Goal: Task Accomplishment & Management: Use online tool/utility

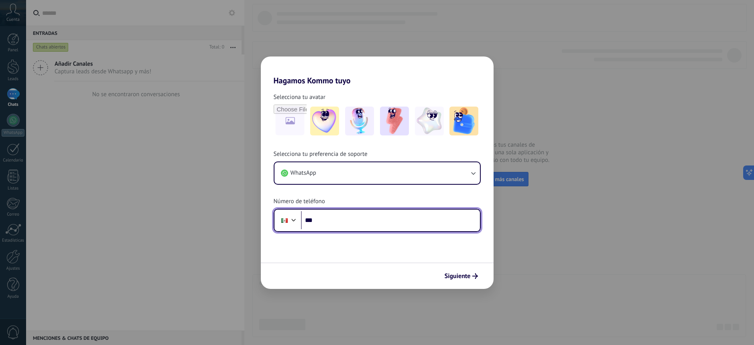
click at [370, 220] on input "***" at bounding box center [390, 220] width 179 height 18
type input "**********"
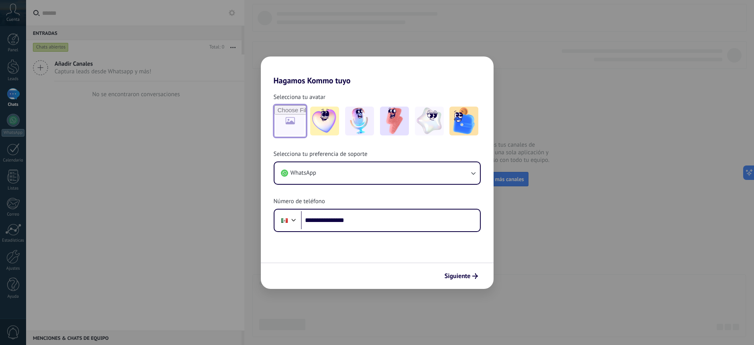
click at [294, 126] on input "file" at bounding box center [289, 120] width 31 height 31
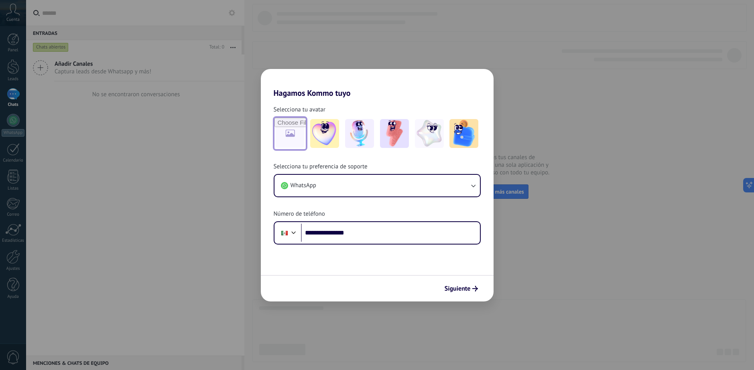
type input "**********"
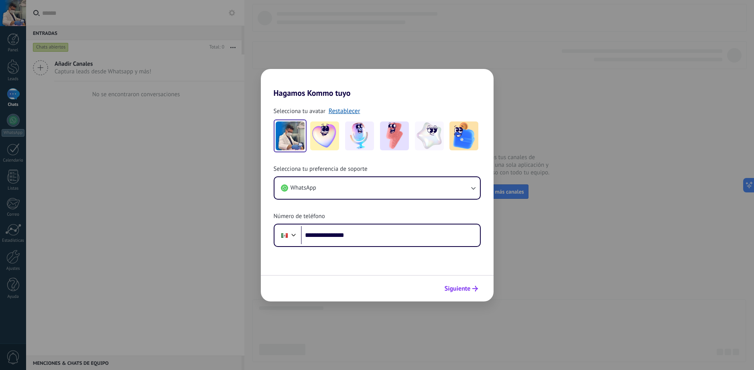
click at [466, 289] on span "Siguiente" at bounding box center [457, 289] width 26 height 6
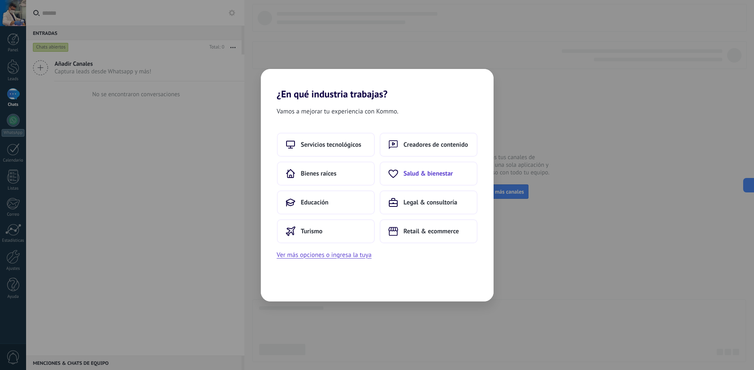
click at [394, 180] on button "Salud & bienestar" at bounding box center [428, 174] width 98 height 24
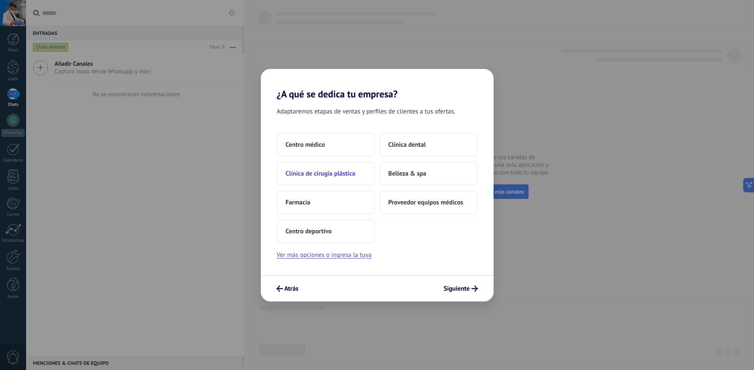
click at [347, 183] on button "Clínica de cirugía plástica" at bounding box center [326, 174] width 98 height 24
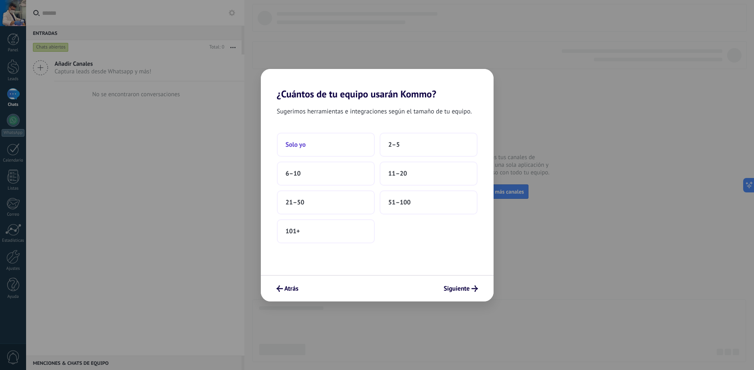
click at [329, 143] on button "Solo yo" at bounding box center [326, 145] width 98 height 24
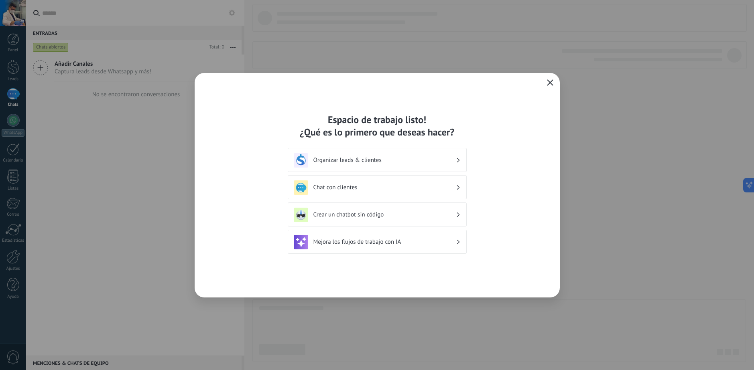
click at [353, 187] on h3 "Chat con clientes" at bounding box center [384, 188] width 142 height 8
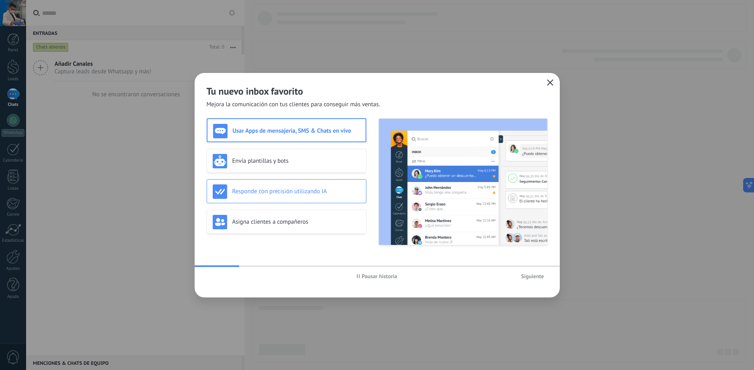
click at [306, 190] on h3 "Responde con precisión utilizando IA" at bounding box center [296, 192] width 128 height 8
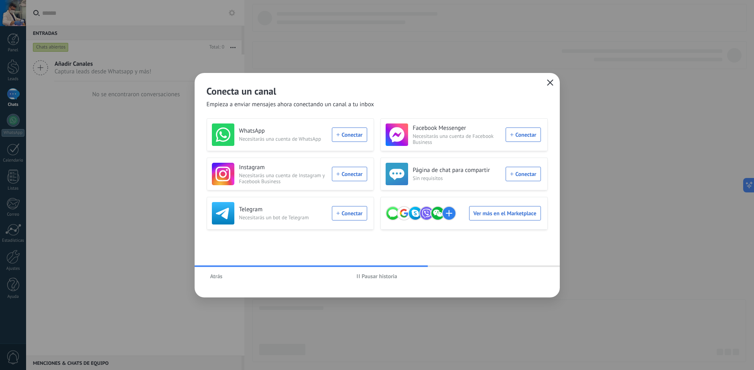
click at [224, 276] on button "Atrás" at bounding box center [217, 276] width 20 height 12
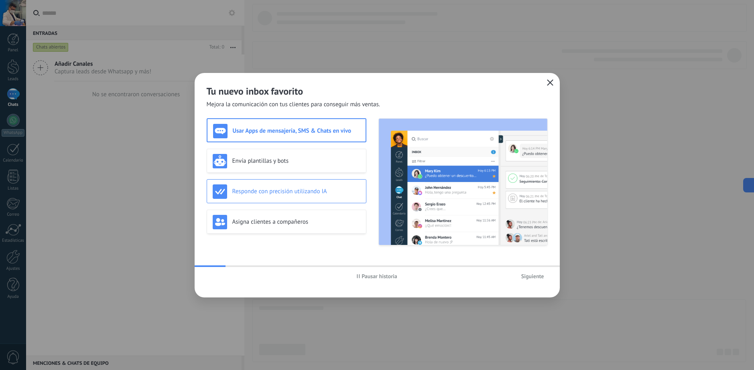
click at [304, 191] on h3 "Responde con precisión utilizando IA" at bounding box center [296, 192] width 128 height 8
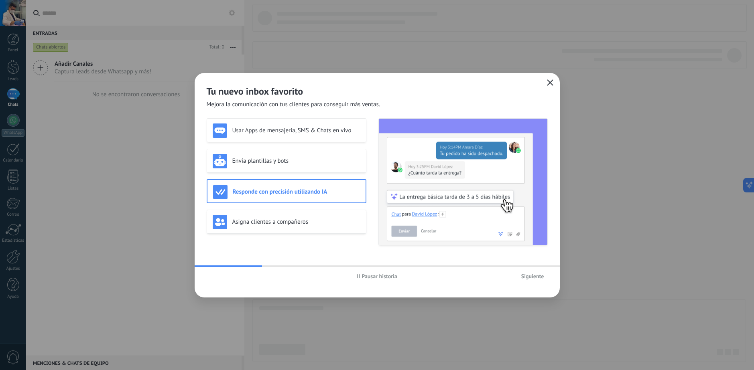
click at [537, 275] on span "Siguiente" at bounding box center [532, 277] width 23 height 6
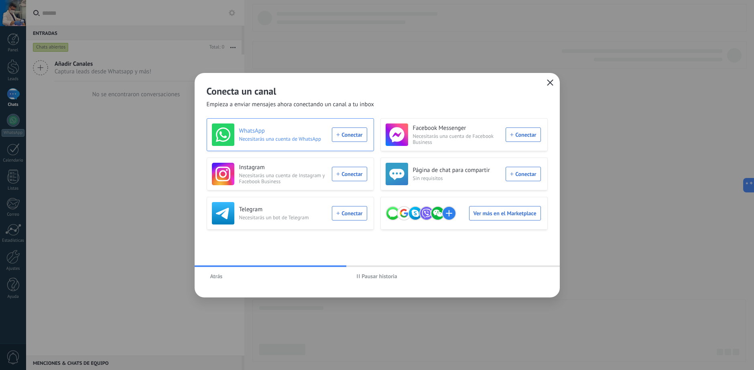
click at [336, 138] on div "WhatsApp Necesitarás una cuenta de WhatsApp Conectar" at bounding box center [289, 135] width 155 height 22
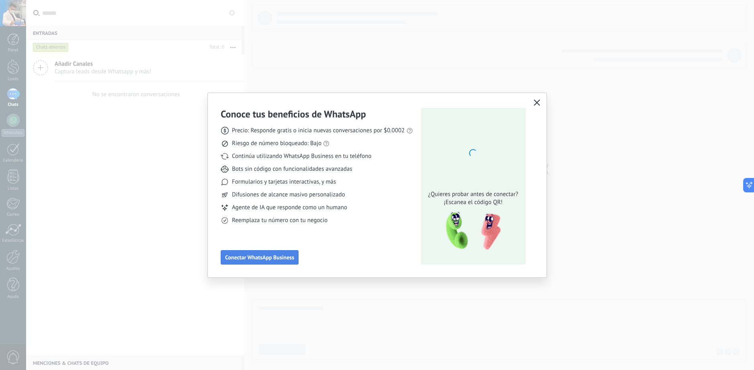
click at [281, 253] on button "Conectar WhatsApp Business" at bounding box center [260, 257] width 78 height 14
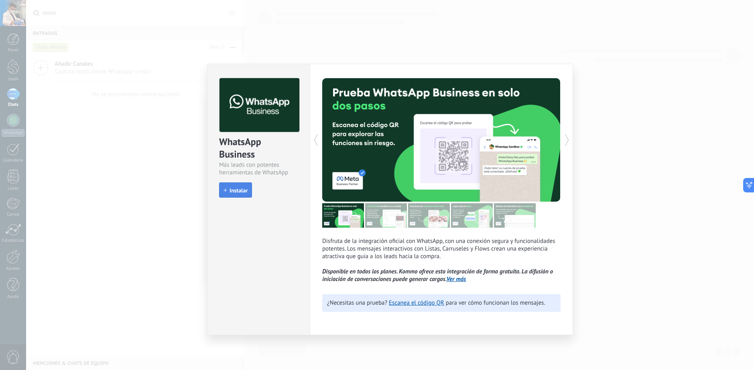
click at [237, 190] on span "Instalar" at bounding box center [238, 191] width 18 height 6
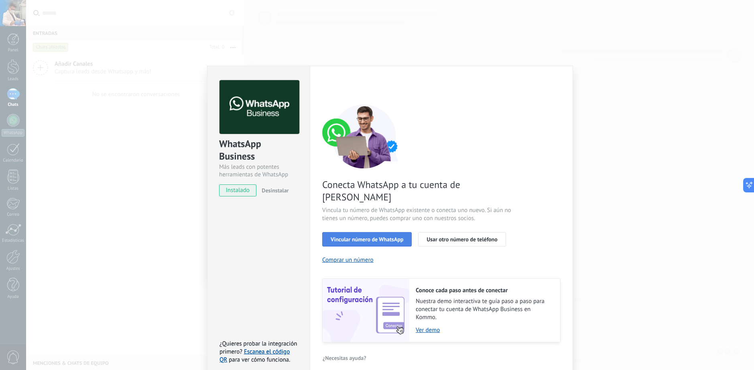
click at [379, 237] on span "Vincular número de WhatsApp" at bounding box center [367, 240] width 73 height 6
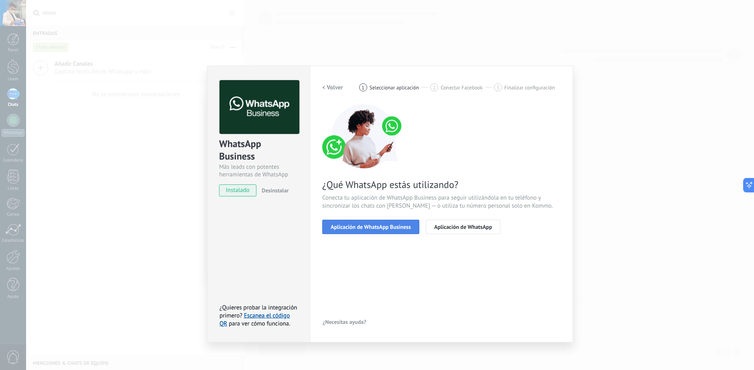
click at [375, 224] on span "Aplicación de WhatsApp Business" at bounding box center [371, 227] width 80 height 6
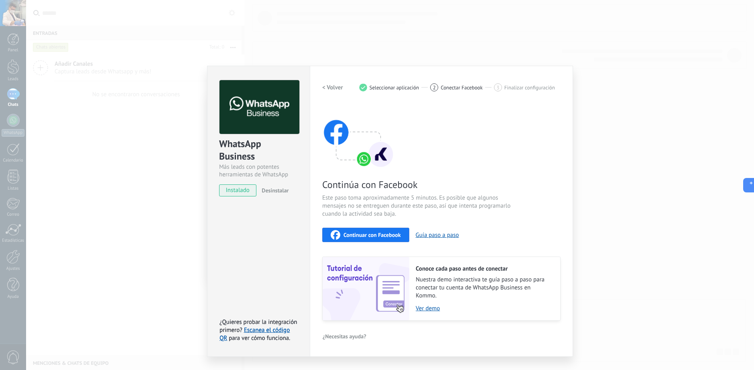
click at [377, 233] on span "Continuar con Facebook" at bounding box center [371, 235] width 57 height 6
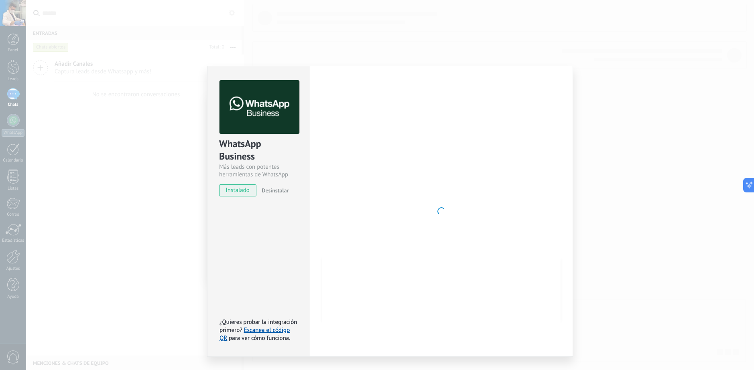
click at [219, 104] on div at bounding box center [259, 107] width 81 height 55
click at [269, 333] on link "Escanea el código QR" at bounding box center [254, 335] width 70 height 16
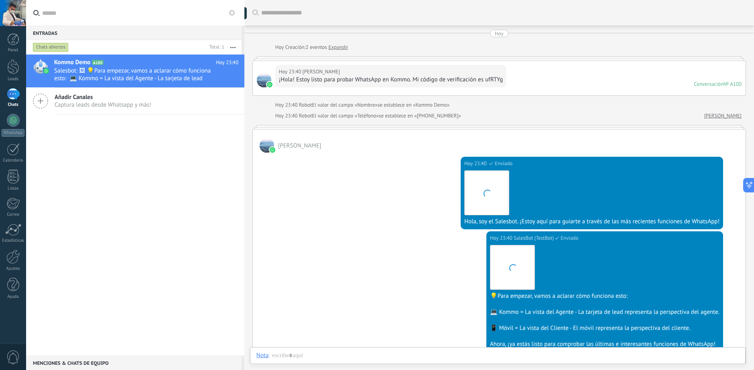
scroll to position [12, 0]
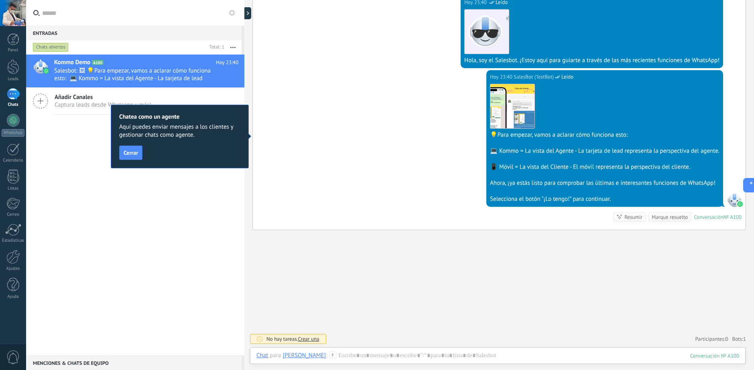
click at [182, 208] on div "Kommo Demo A100 Hoy 23:40 Salesbot: 🖼 💡Para empezar, vamos a aclarar cómo funci…" at bounding box center [135, 205] width 218 height 301
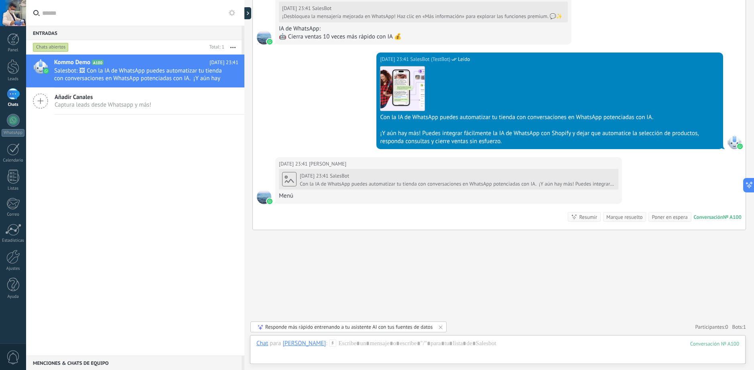
scroll to position [531, 0]
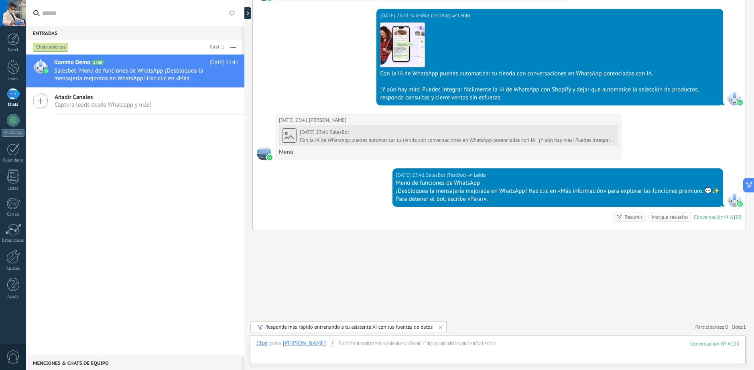
click at [232, 13] on icon at bounding box center [232, 13] width 6 height 6
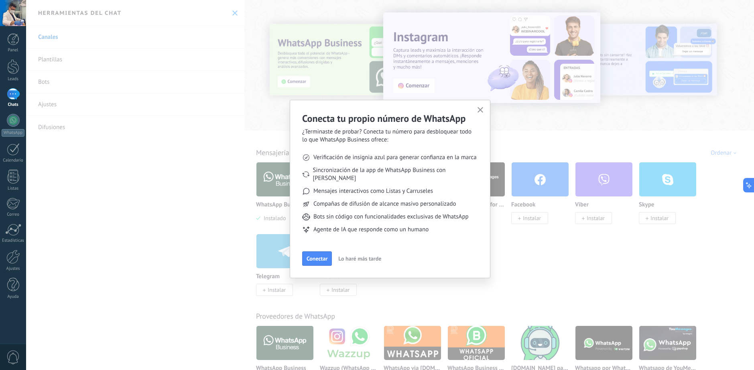
click at [481, 109] on use "button" at bounding box center [480, 110] width 6 height 6
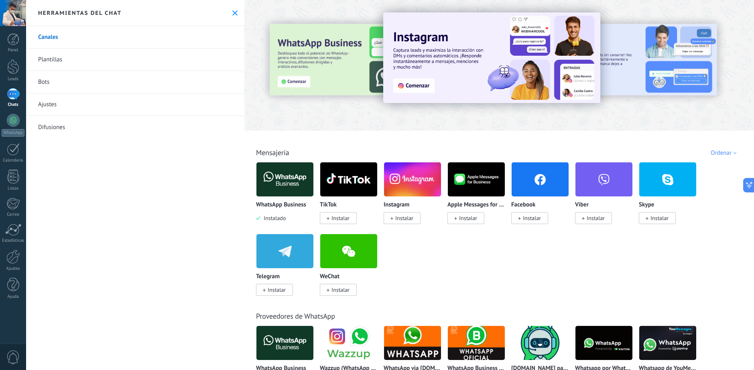
click at [282, 172] on img at bounding box center [284, 179] width 57 height 39
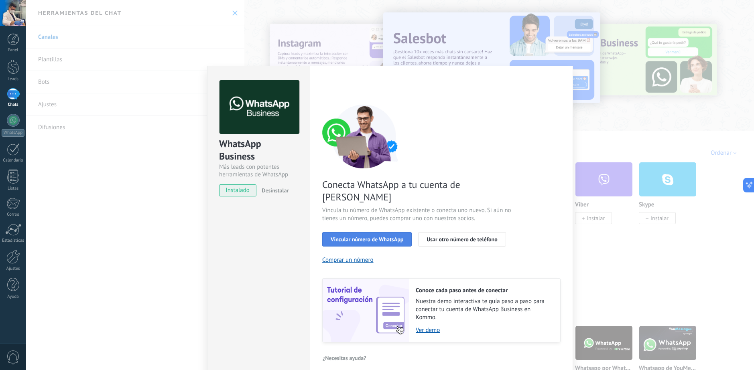
click at [381, 237] on span "Vincular número de WhatsApp" at bounding box center [367, 240] width 73 height 6
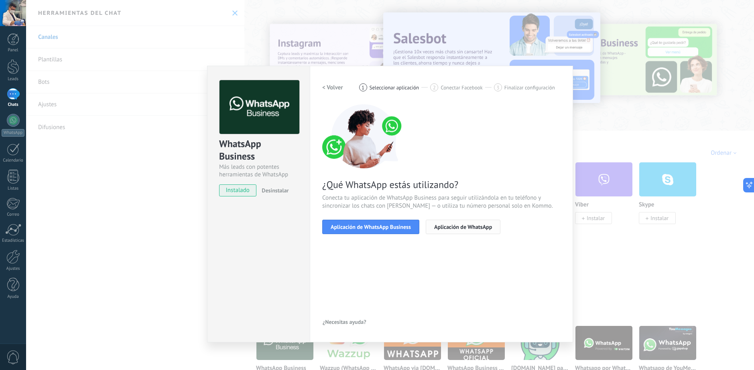
click at [449, 229] on span "Aplicación de WhatsApp" at bounding box center [463, 227] width 58 height 6
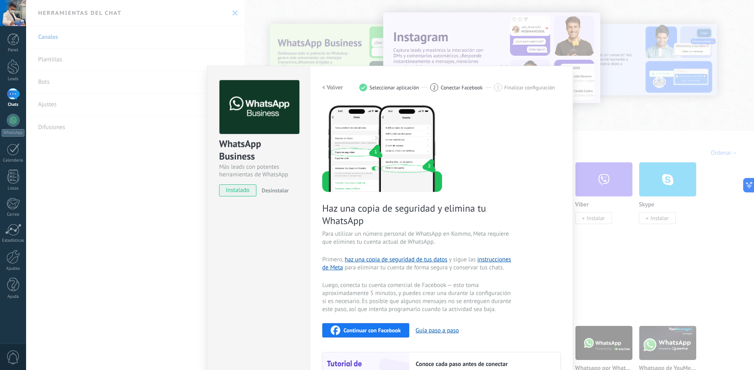
click at [335, 86] on h2 "< Volver" at bounding box center [332, 88] width 21 height 8
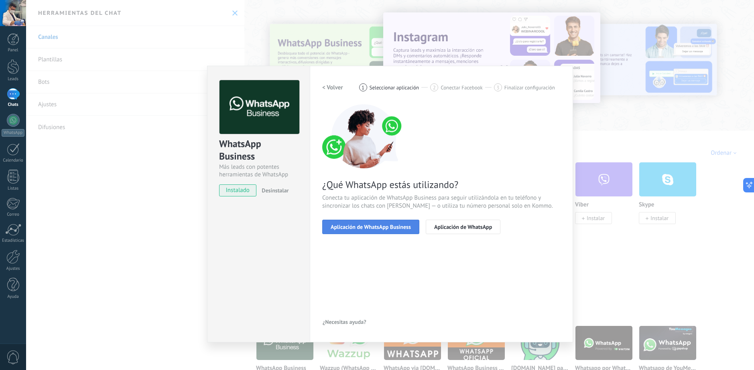
click at [374, 233] on button "Aplicación de WhatsApp Business" at bounding box center [370, 227] width 97 height 14
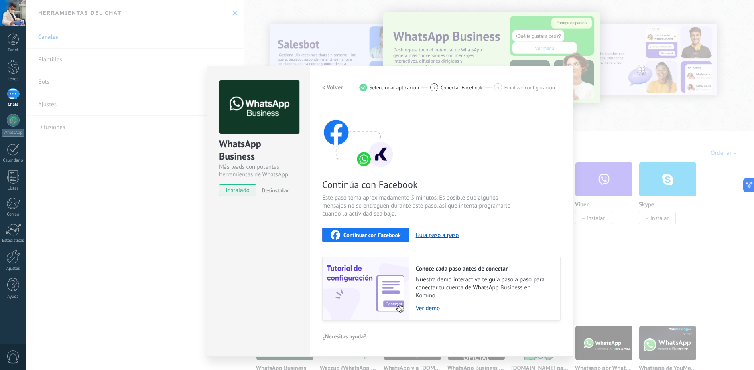
click at [639, 94] on div "WhatsApp Business Más leads con potentes herramientas de WhatsApp instalado Des…" at bounding box center [390, 185] width 728 height 370
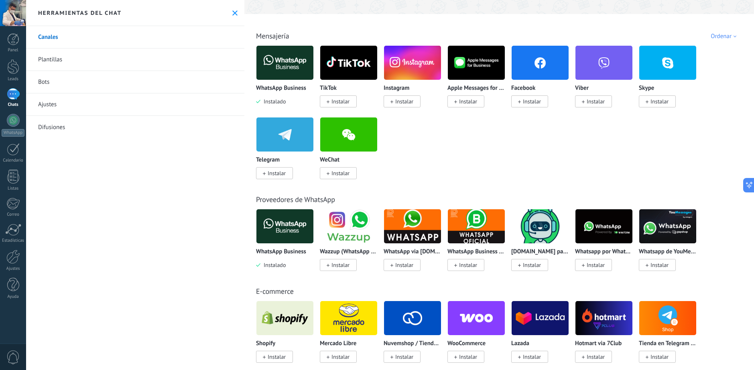
scroll to position [117, 0]
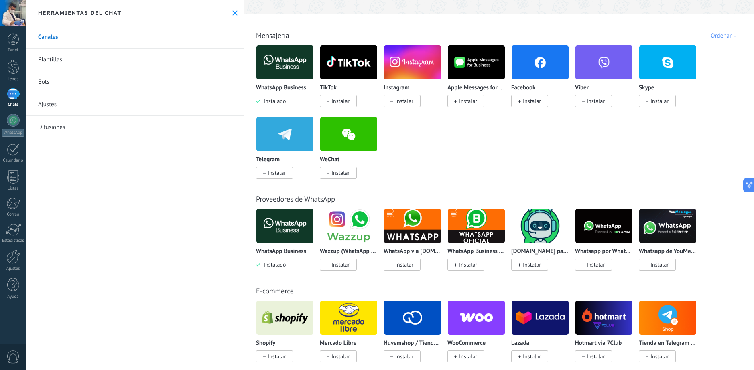
click at [483, 231] on img at bounding box center [476, 226] width 57 height 39
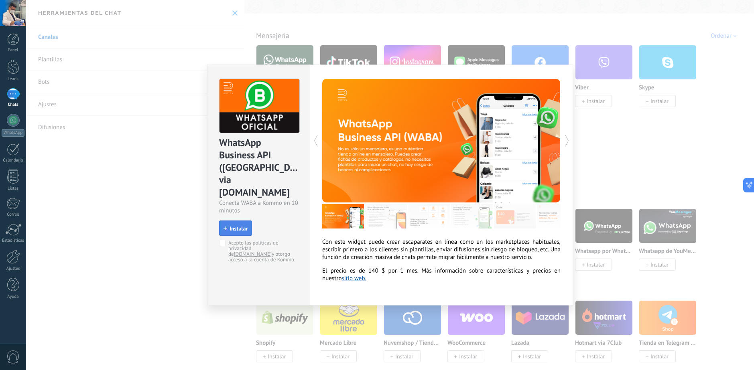
click at [238, 226] on span "Instalar" at bounding box center [238, 229] width 18 height 6
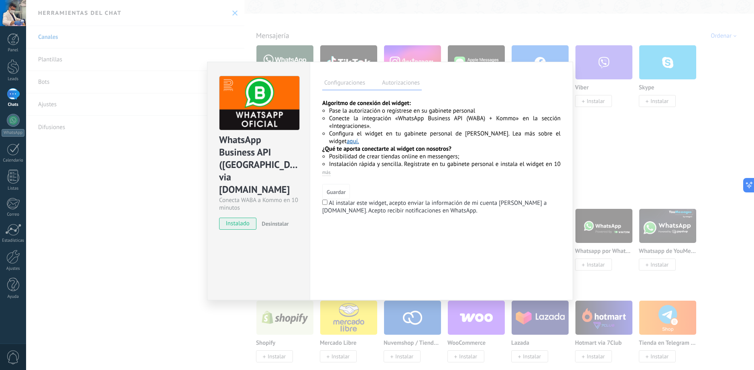
click at [322, 203] on div "Configuraciones Autorizaciones Esta pestaña registra a los usuarios que han con…" at bounding box center [441, 181] width 263 height 239
click at [333, 194] on span "Guardar" at bounding box center [336, 192] width 19 height 6
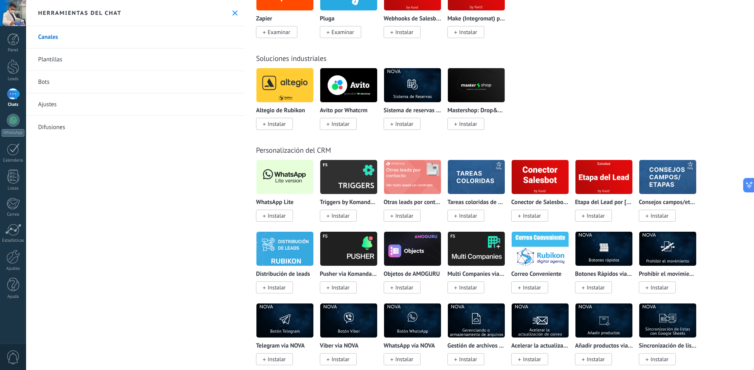
scroll to position [1444, 0]
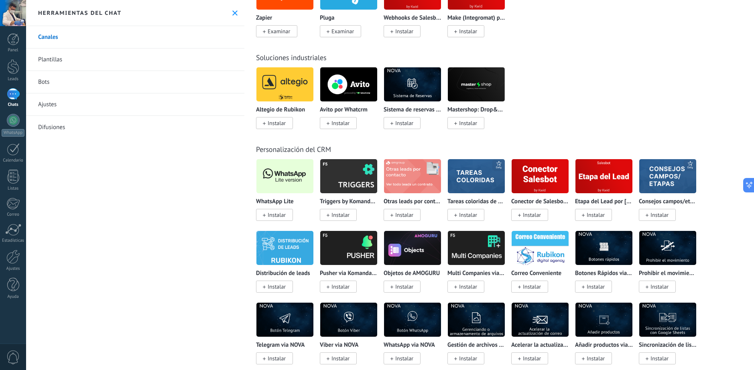
click at [278, 213] on span "Instalar" at bounding box center [277, 214] width 18 height 7
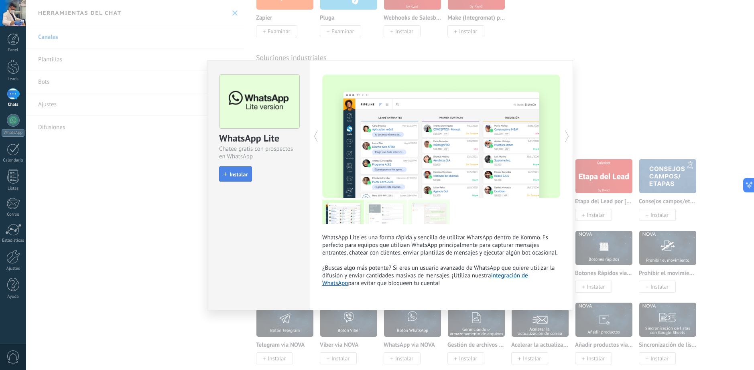
click at [229, 170] on button "Instalar" at bounding box center [235, 173] width 33 height 15
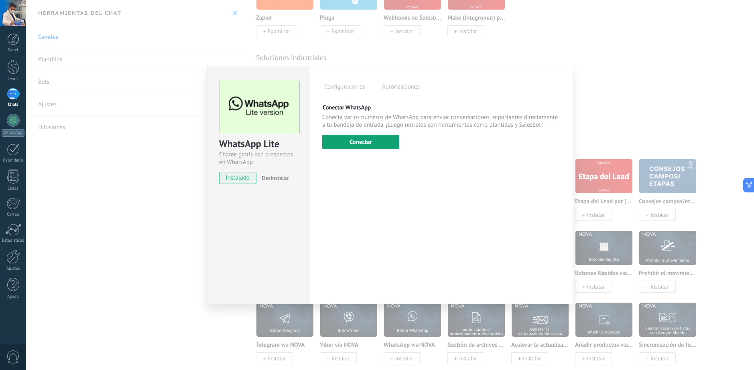
click at [367, 147] on button "Conectar" at bounding box center [360, 142] width 77 height 14
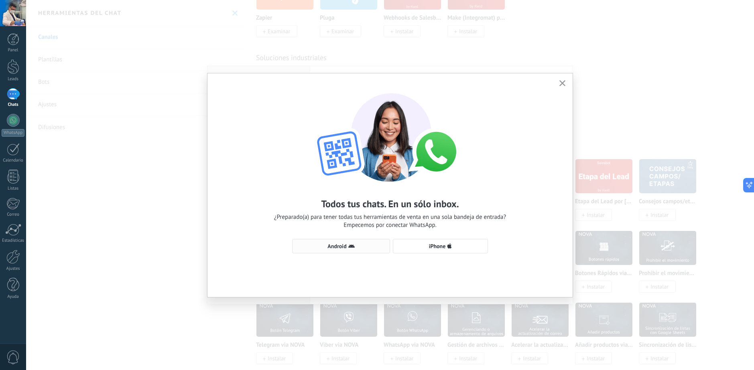
click at [340, 246] on span "Android" at bounding box center [336, 246] width 19 height 6
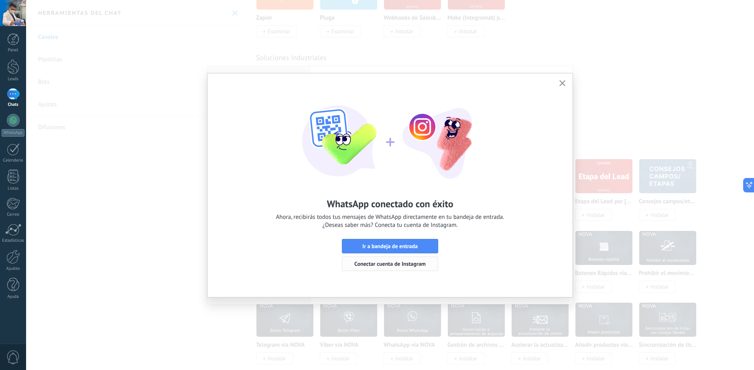
click at [367, 262] on span "Conectar cuenta de Instagram" at bounding box center [389, 264] width 71 height 6
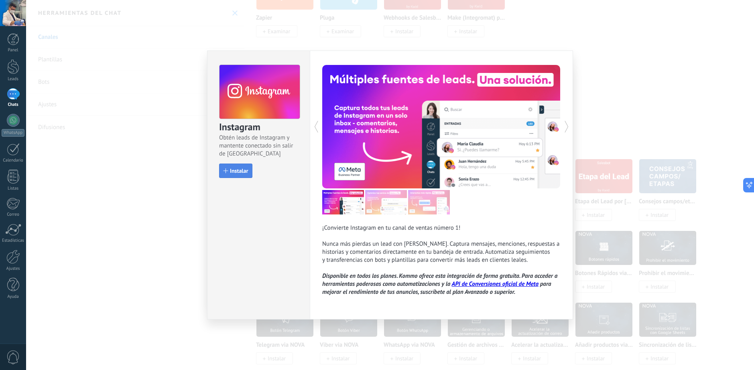
click at [220, 171] on button "Instalar" at bounding box center [235, 171] width 33 height 14
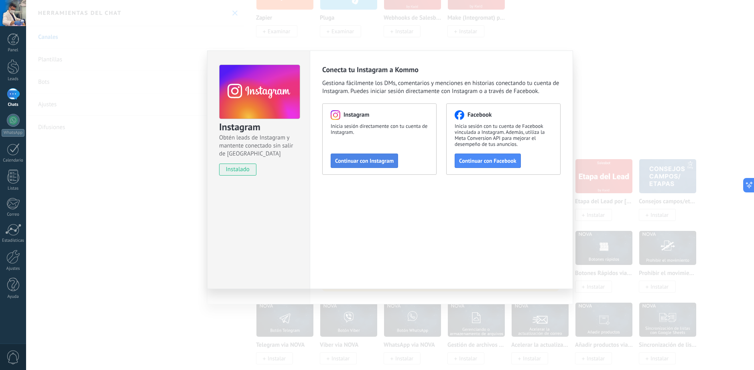
click at [379, 163] on span "Continuar con Instagram" at bounding box center [364, 161] width 59 height 6
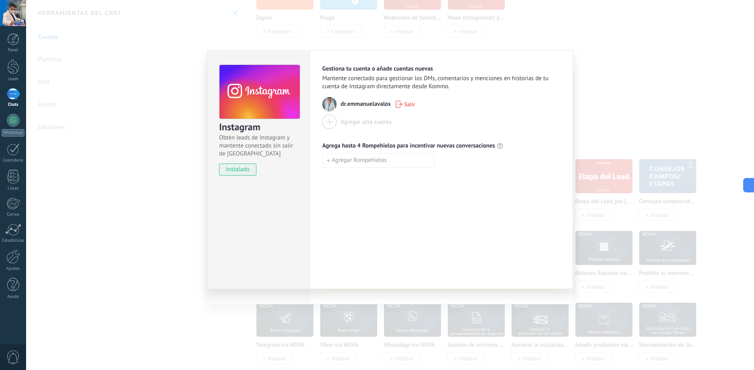
click at [451, 255] on div "Gestiona tu cuenta o añade cuentas nuevas Mantente conectado para gestionar los…" at bounding box center [441, 170] width 263 height 239
click at [637, 96] on div "Instagram Obtén leads de Instagram y mantente conectado sin salir de Kommo inst…" at bounding box center [390, 185] width 728 height 370
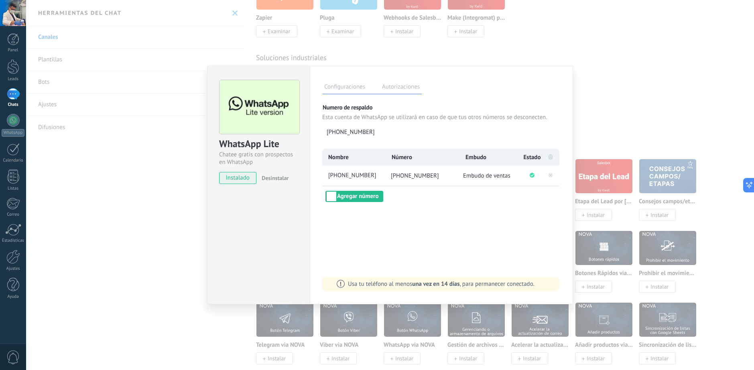
click at [631, 69] on div "WhatsApp Lite Chatee gratis con prospectos en WhatsApp instalado Desinstalar Co…" at bounding box center [390, 185] width 728 height 370
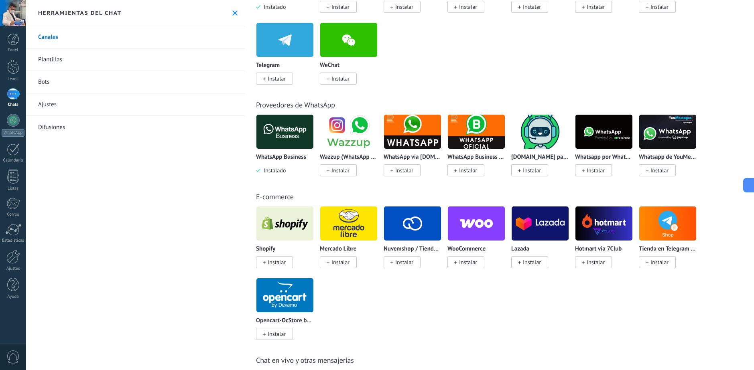
scroll to position [0, 0]
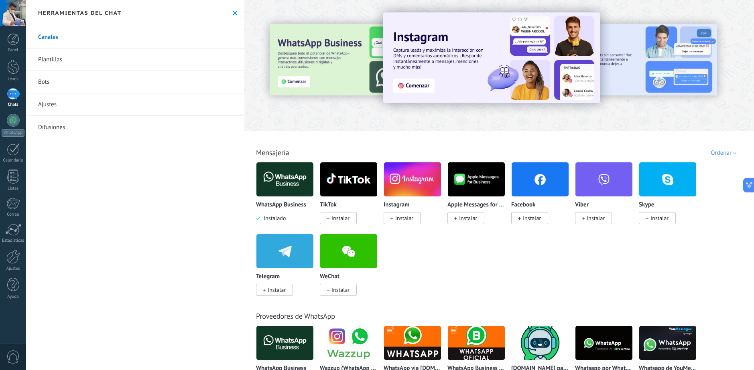
click at [412, 194] on img at bounding box center [412, 179] width 57 height 39
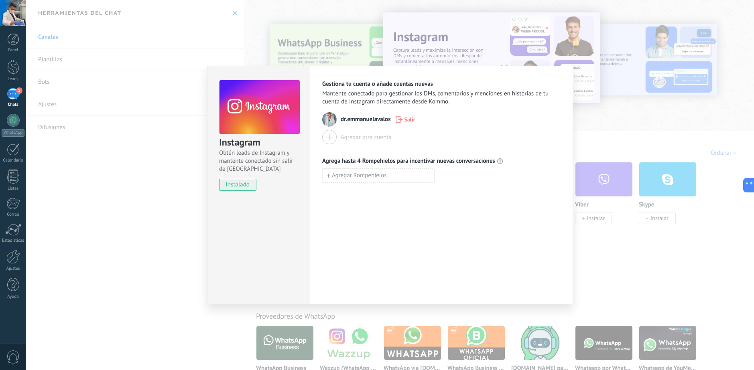
click at [630, 151] on div "Instagram Obtén leads de Instagram y mantente conectado sin salir de Kommo inst…" at bounding box center [390, 185] width 728 height 370
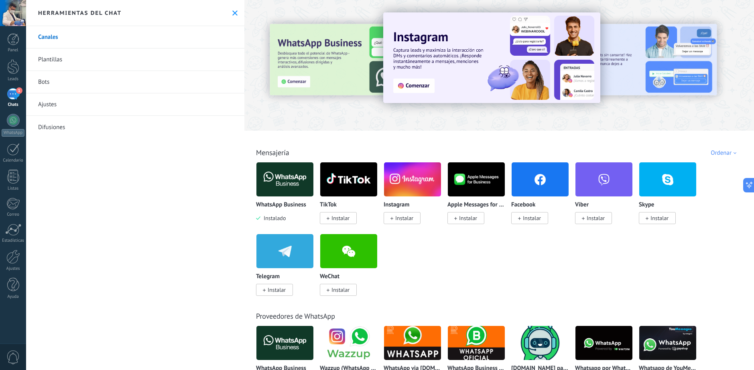
click at [546, 180] on img at bounding box center [539, 179] width 57 height 39
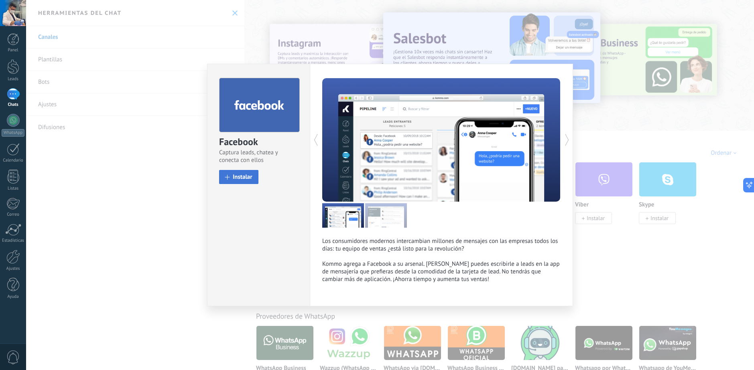
click at [244, 181] on button "Instalar" at bounding box center [238, 177] width 39 height 14
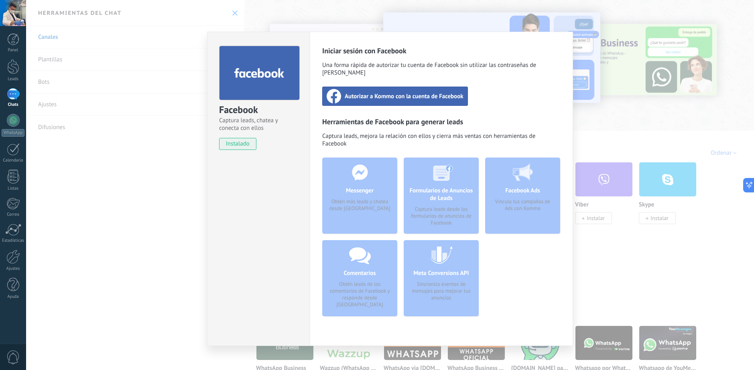
click at [387, 92] on span "Autorizar a Kommo con la cuenta de Facebook" at bounding box center [404, 96] width 119 height 8
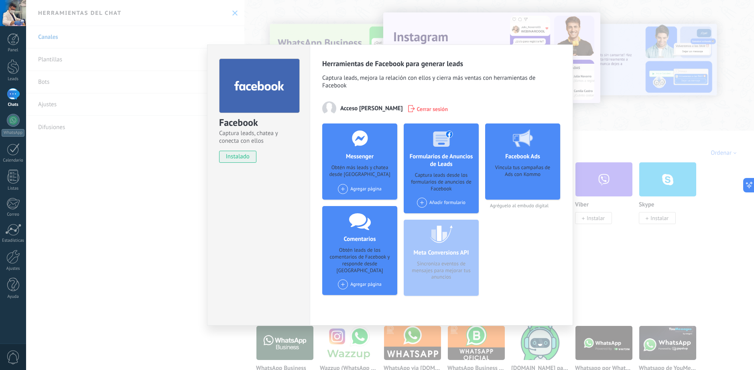
click at [355, 185] on div "Agregar página" at bounding box center [360, 189] width 44 height 10
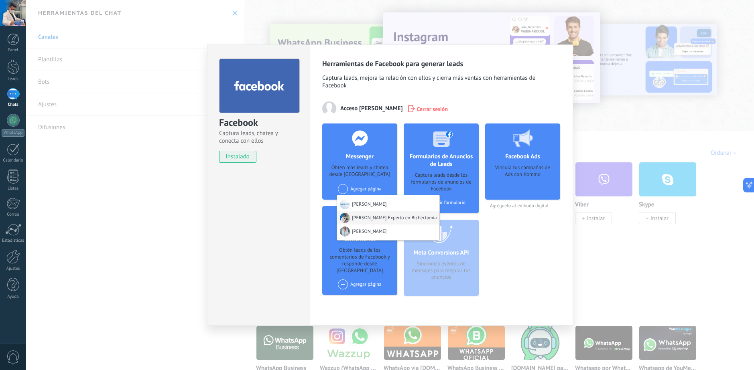
click at [384, 219] on div "[PERSON_NAME] Experto en Bichectomía" at bounding box center [388, 218] width 102 height 14
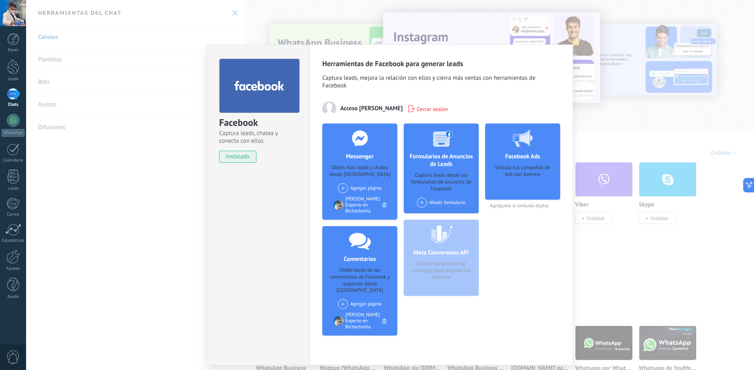
click at [531, 168] on div "Vincula tus campañas de Ads con Kommo" at bounding box center [522, 179] width 62 height 30
click at [531, 183] on div "Vincula tus campañas de Ads con Kommo" at bounding box center [522, 179] width 62 height 30
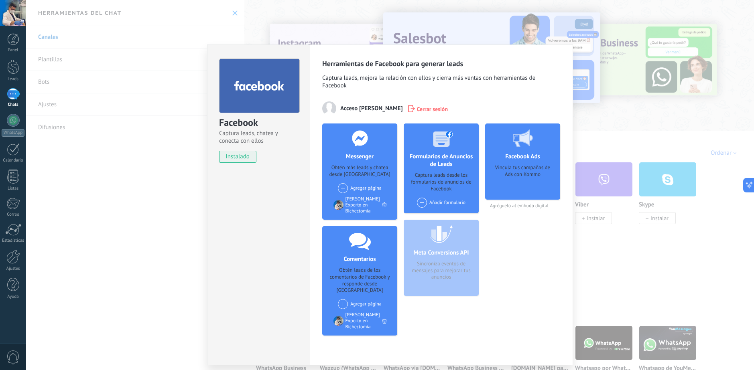
click at [531, 204] on span "Agréguelo al embudo digital" at bounding box center [522, 206] width 75 height 6
click at [525, 180] on div "Vincula tus campañas de Ads con Kommo" at bounding box center [522, 179] width 62 height 30
click at [517, 162] on div "Facebook Ads Vincula tus campañas de Ads con Kommo" at bounding box center [522, 162] width 75 height 76
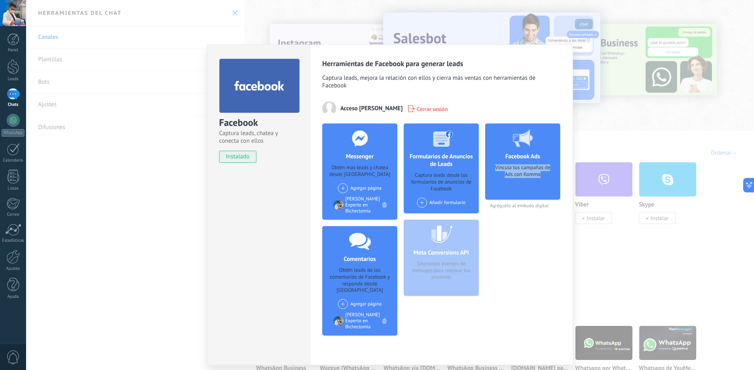
click at [523, 179] on div "Vincula tus campañas de Ads con Kommo" at bounding box center [522, 179] width 62 height 30
click at [454, 202] on div "Añadir formulario" at bounding box center [441, 203] width 49 height 10
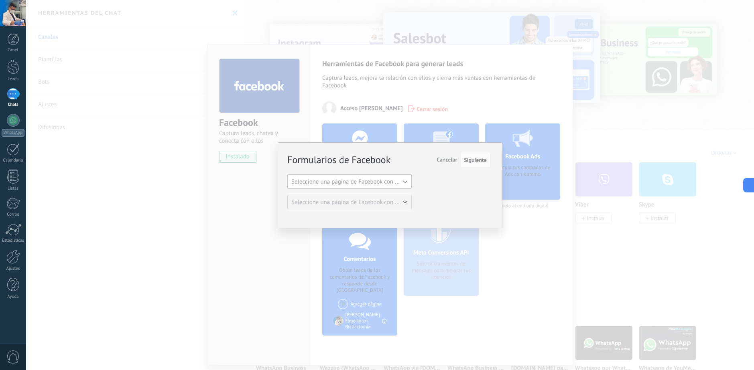
click at [387, 183] on span "Seleccione una página de Facebook con formas" at bounding box center [351, 182] width 121 height 8
click at [391, 210] on span "[PERSON_NAME] Experto en Bichectomía" at bounding box center [345, 209] width 126 height 8
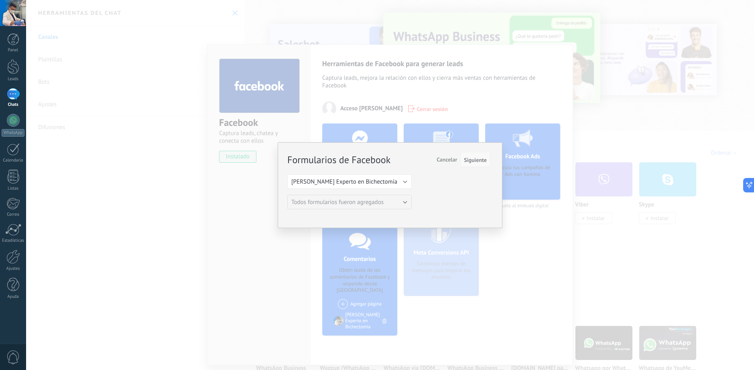
click at [471, 158] on span "Siguiente" at bounding box center [475, 160] width 23 height 6
click at [448, 158] on span "Cancelar" at bounding box center [446, 159] width 20 height 7
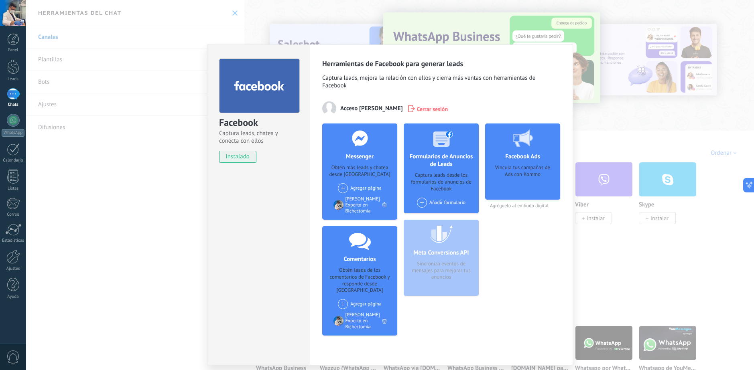
click at [495, 260] on div "Facebook Ads Vincula tus campañas de Ads con Kommo Agréguelo al embudo digital" at bounding box center [522, 233] width 75 height 219
click at [582, 204] on div "Facebook Captura leads, chatea y conecta con ellos instalado Desinstalar Herram…" at bounding box center [390, 185] width 728 height 370
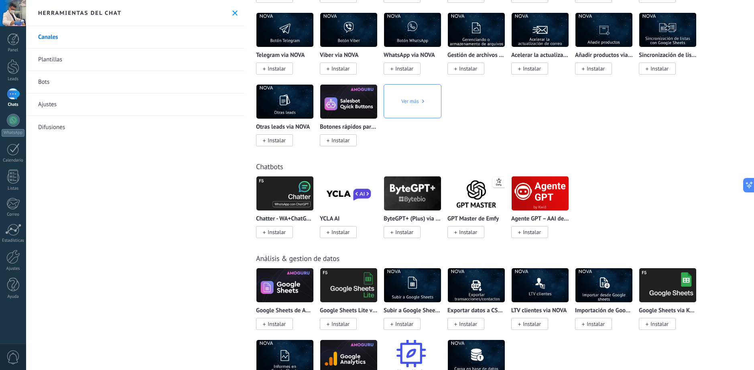
scroll to position [1735, 0]
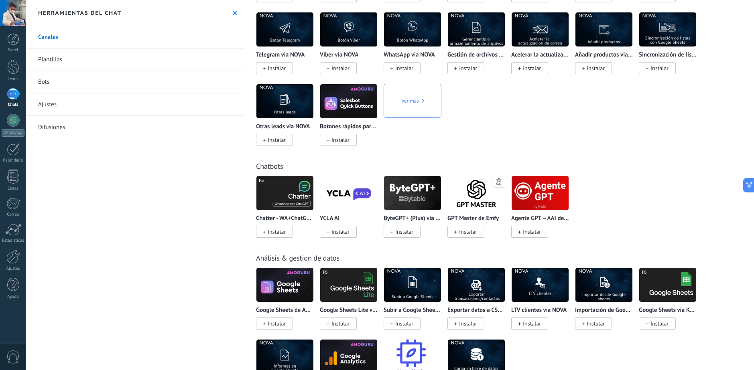
click at [275, 229] on span "Instalar" at bounding box center [277, 231] width 18 height 7
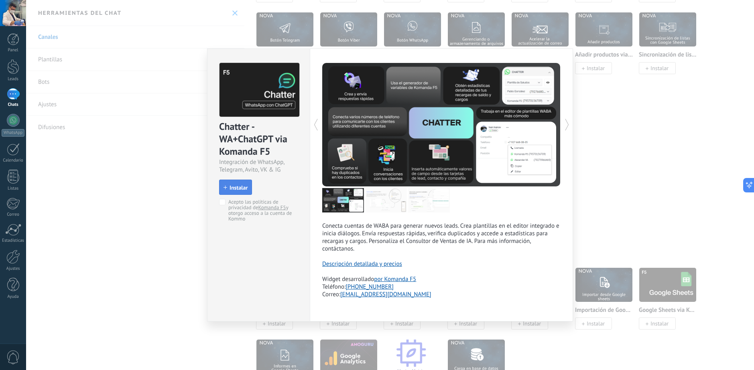
click at [239, 190] on span "Instalar" at bounding box center [238, 188] width 18 height 6
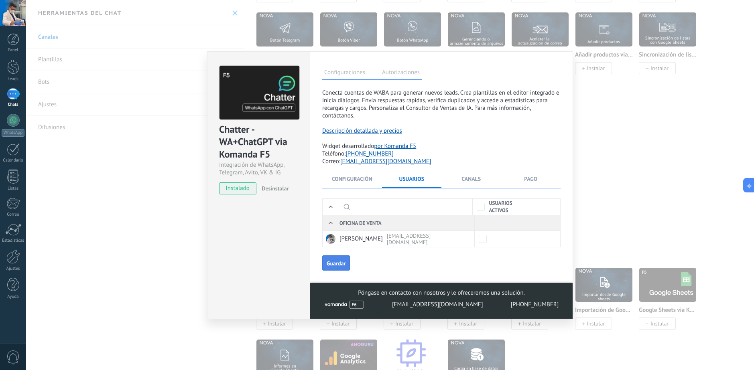
click at [346, 262] on button "Guardar" at bounding box center [336, 263] width 28 height 15
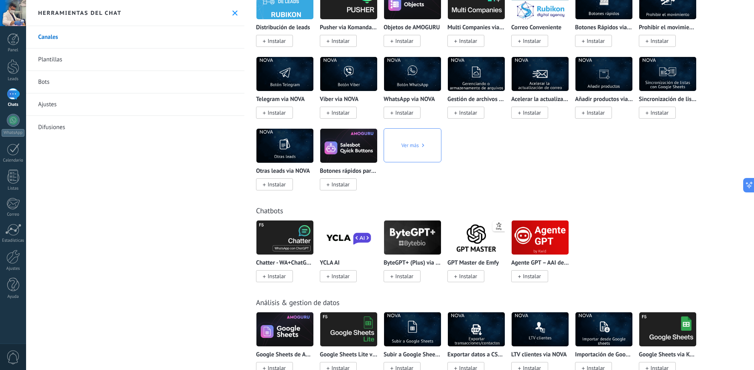
scroll to position [1690, 0]
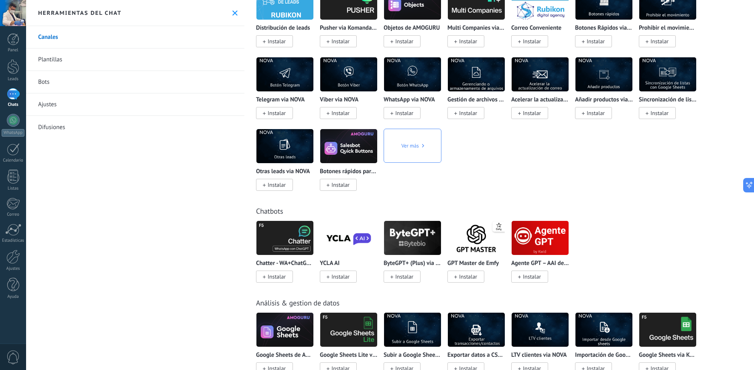
click at [276, 245] on img at bounding box center [284, 238] width 57 height 39
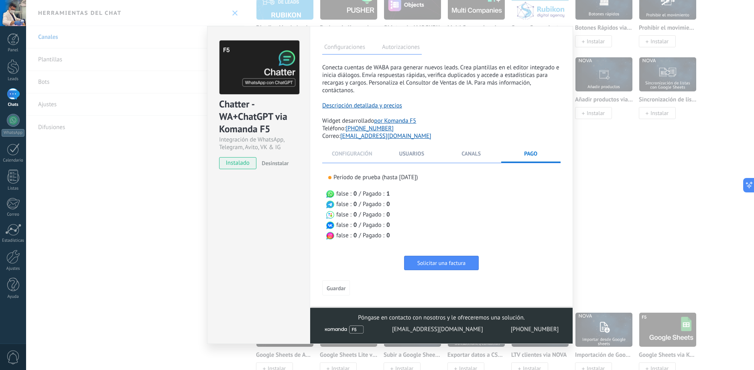
click at [353, 151] on span "Configuración" at bounding box center [352, 153] width 41 height 7
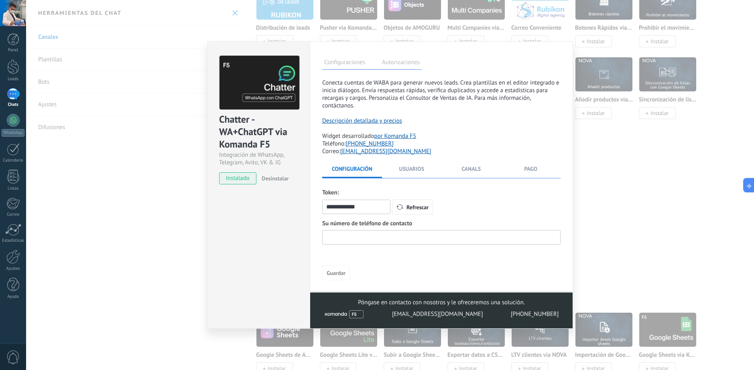
click at [414, 242] on input "text" at bounding box center [441, 237] width 238 height 14
click at [413, 175] on li "Usuarios" at bounding box center [412, 171] width 60 height 13
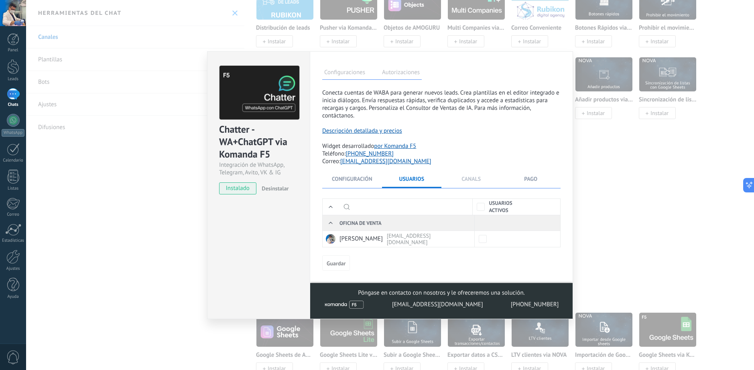
click at [471, 176] on span "Canals" at bounding box center [470, 178] width 19 height 7
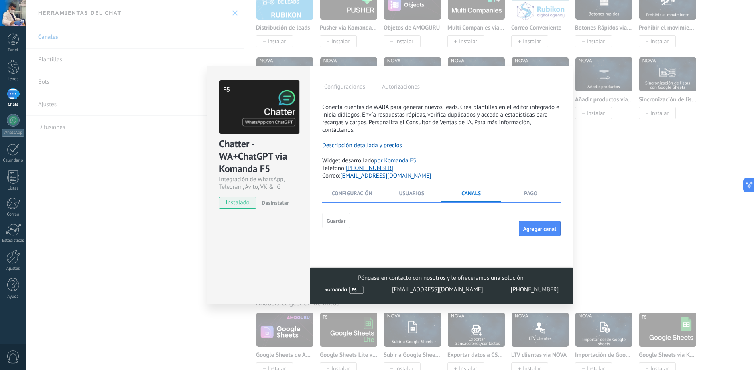
click at [396, 88] on label "Autorizaciones" at bounding box center [401, 88] width 42 height 12
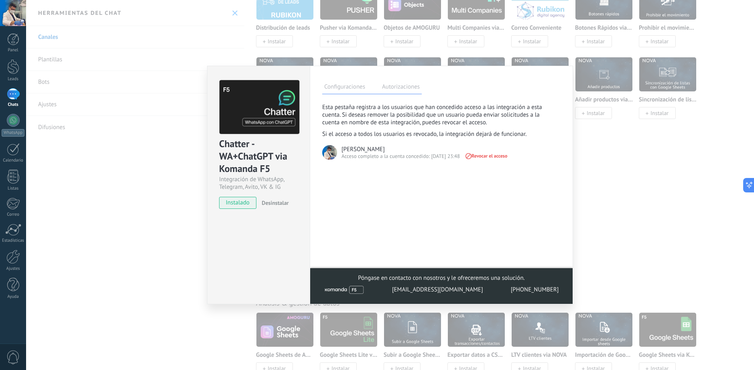
click at [339, 87] on label "Configuraciones" at bounding box center [344, 88] width 45 height 12
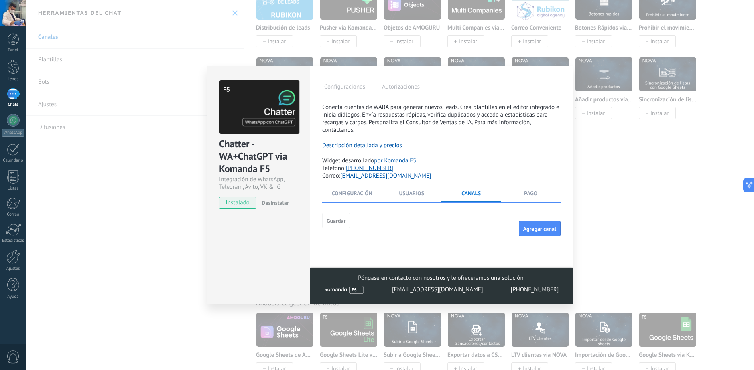
click at [515, 195] on li "Pago" at bounding box center [531, 196] width 60 height 13
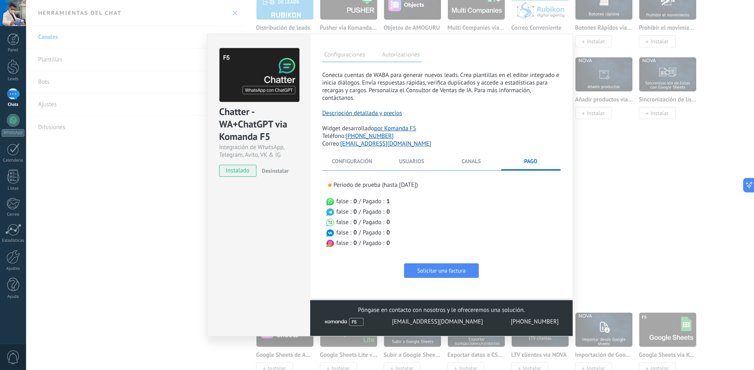
click at [410, 56] on label "Autorizaciones" at bounding box center [401, 56] width 42 height 12
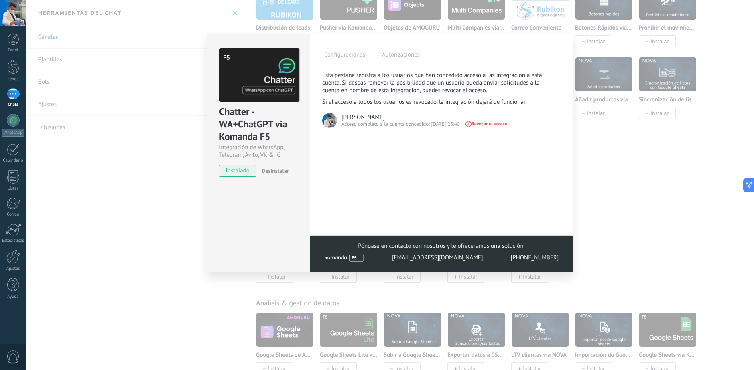
click at [345, 56] on label "Configuraciones" at bounding box center [344, 56] width 45 height 12
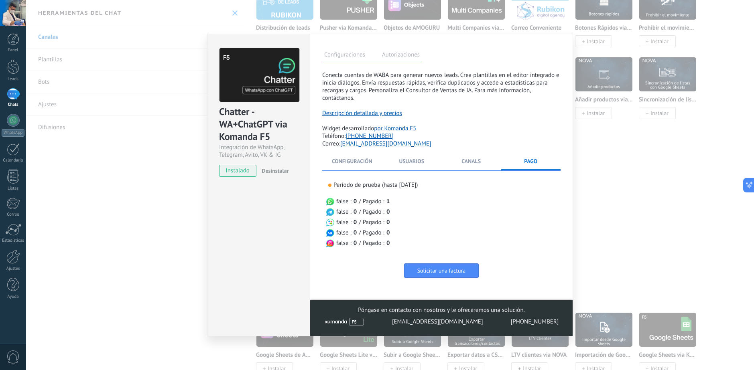
click at [393, 112] on link "Descripción detallada y precios" at bounding box center [362, 114] width 80 height 8
click at [277, 172] on span "Desinstalar" at bounding box center [275, 170] width 27 height 7
click at [637, 114] on div "Chatter - WA+ChatGPT via Komanda F5 Integración de WhatsApp, Telegram, [PERSON_…" at bounding box center [390, 185] width 728 height 370
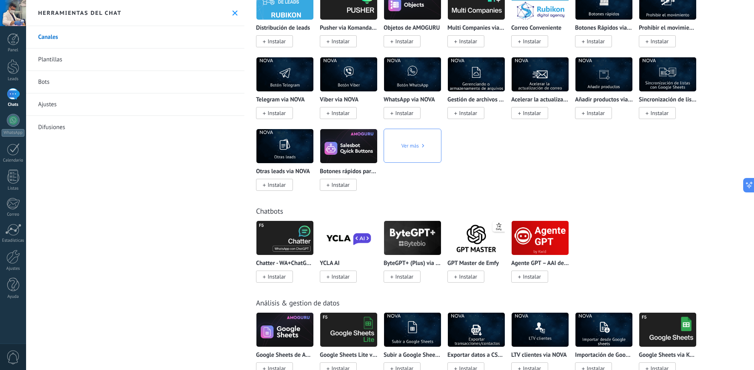
click at [348, 241] on img at bounding box center [348, 238] width 57 height 39
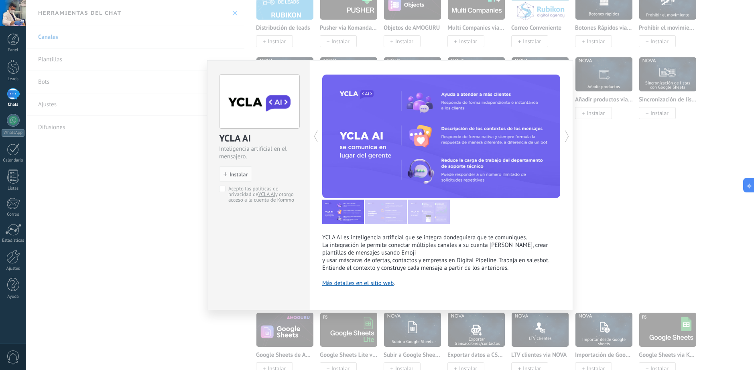
click at [644, 239] on div "YCLA AI Inteligencia artificial en el mensajero. install Instalar Acepto las po…" at bounding box center [390, 185] width 728 height 370
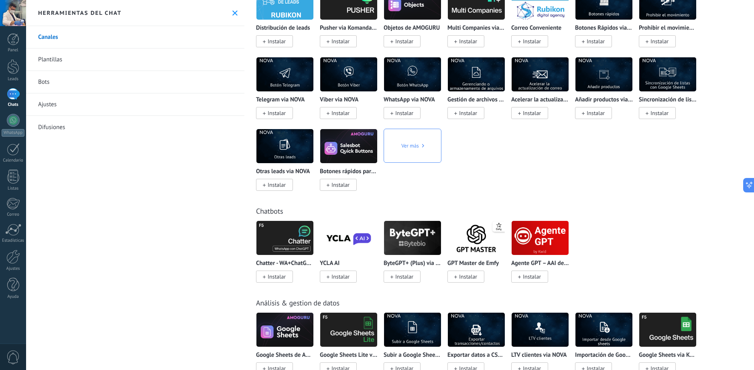
click at [459, 245] on img at bounding box center [476, 238] width 57 height 39
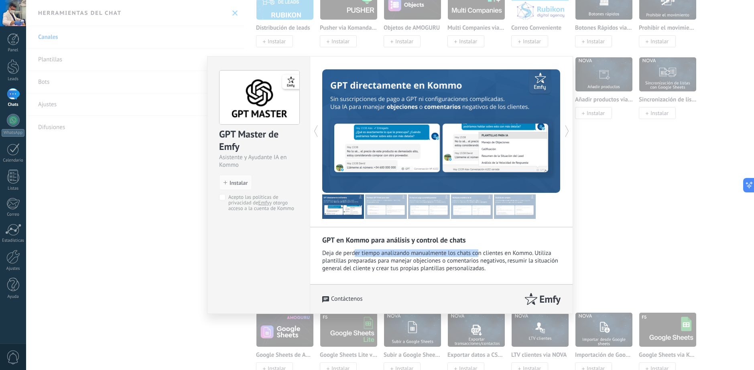
drag, startPoint x: 356, startPoint y: 251, endPoint x: 478, endPoint y: 253, distance: 122.3
click at [478, 253] on div "Deja de perder tiempo analizando manualmente los chats con clientes en Kommo. U…" at bounding box center [441, 260] width 238 height 23
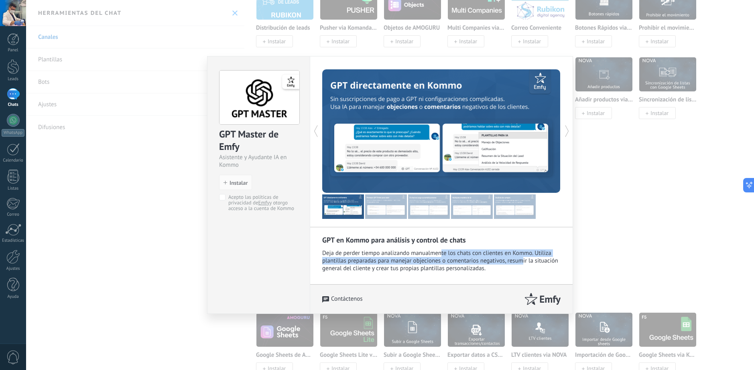
drag, startPoint x: 440, startPoint y: 253, endPoint x: 523, endPoint y: 261, distance: 83.4
click at [523, 261] on div "Deja de perder tiempo analizando manualmente los chats con clientes en Kommo. U…" at bounding box center [441, 260] width 238 height 23
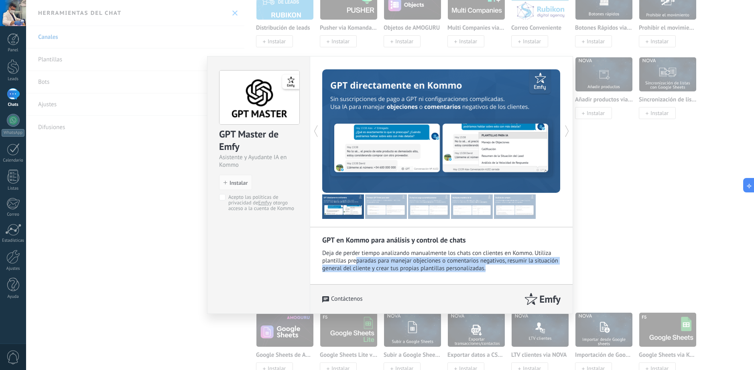
drag, startPoint x: 357, startPoint y: 261, endPoint x: 536, endPoint y: 265, distance: 179.7
click at [536, 265] on div "Deja de perder tiempo analizando manualmente los chats con clientes en Kommo. U…" at bounding box center [441, 260] width 238 height 23
drag, startPoint x: 492, startPoint y: 267, endPoint x: 400, endPoint y: 253, distance: 93.7
click at [400, 253] on div "Deja de perder tiempo analizando manualmente los chats con clientes en Kommo. U…" at bounding box center [441, 260] width 238 height 23
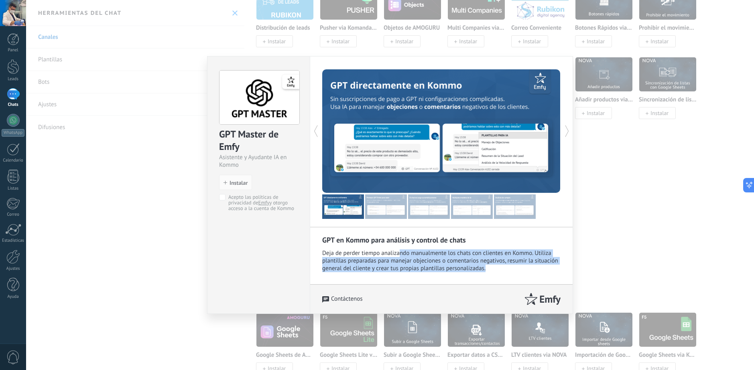
click at [400, 253] on div "Deja de perder tiempo analizando manualmente los chats con clientes en Kommo. U…" at bounding box center [441, 260] width 238 height 23
drag, startPoint x: 448, startPoint y: 262, endPoint x: 507, endPoint y: 272, distance: 59.8
click at [507, 272] on div "Deja de perder tiempo analizando manualmente los chats con clientes en Kommo. U…" at bounding box center [441, 260] width 238 height 23
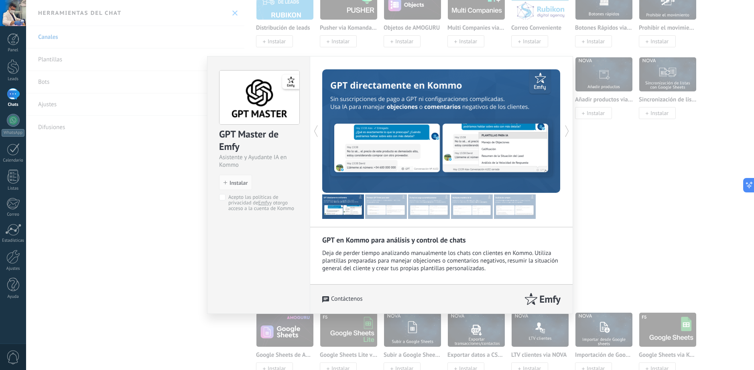
click at [377, 202] on img at bounding box center [386, 207] width 42 height 24
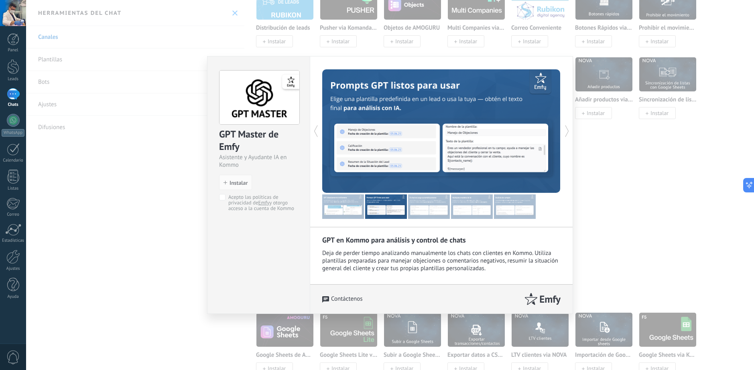
click at [448, 203] on img at bounding box center [429, 207] width 42 height 24
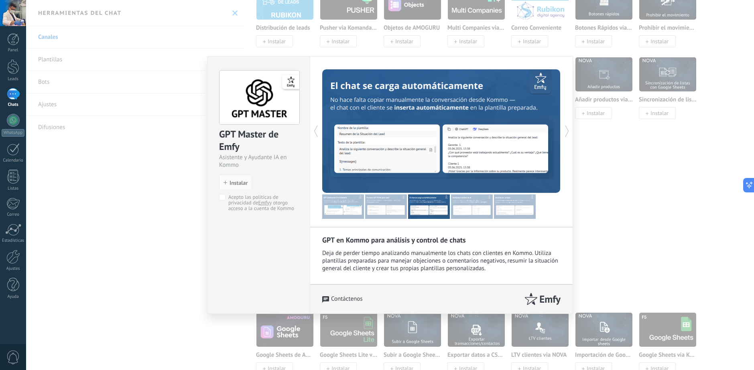
click at [645, 189] on div "GPT Master de Emfy Asistente y Ayudante IA en Kommo install Instalar Acepto las…" at bounding box center [390, 185] width 728 height 370
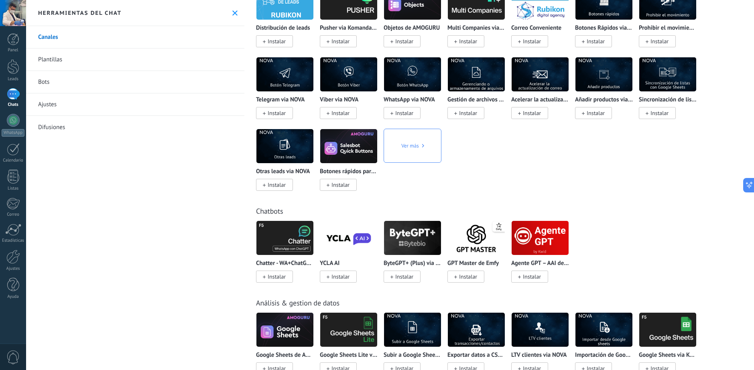
click at [418, 241] on img at bounding box center [412, 238] width 57 height 39
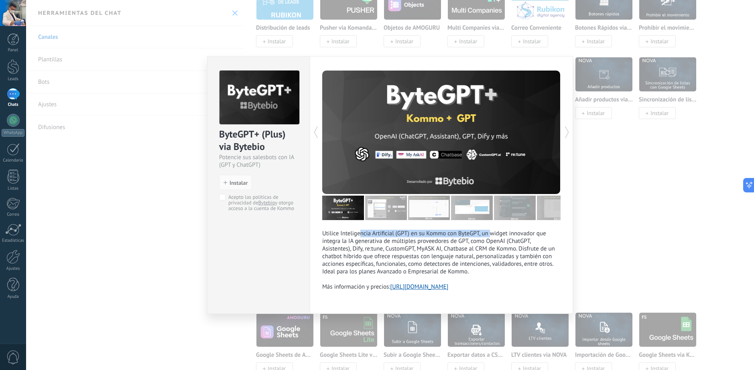
drag, startPoint x: 357, startPoint y: 239, endPoint x: 488, endPoint y: 239, distance: 131.2
click at [488, 239] on p "Utilice Inteligencia Artificial (GPT) en su Kommo con ByteGPT, un widget innova…" at bounding box center [441, 260] width 238 height 61
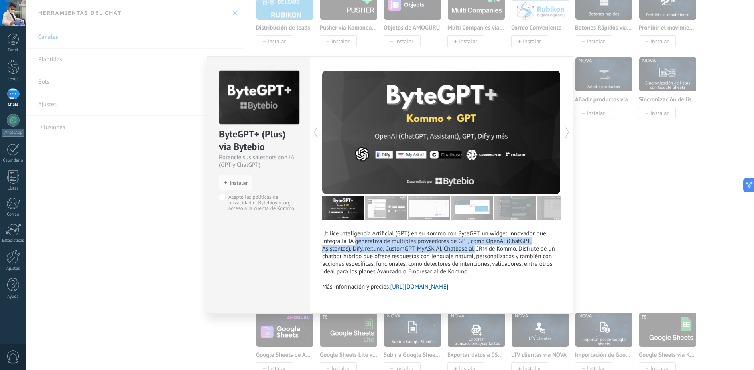
drag, startPoint x: 353, startPoint y: 247, endPoint x: 474, endPoint y: 257, distance: 121.6
click at [474, 257] on p "Utilice Inteligencia Artificial (GPT) en su Kommo con ByteGPT, un widget innova…" at bounding box center [441, 260] width 238 height 61
click at [385, 206] on img at bounding box center [386, 208] width 42 height 24
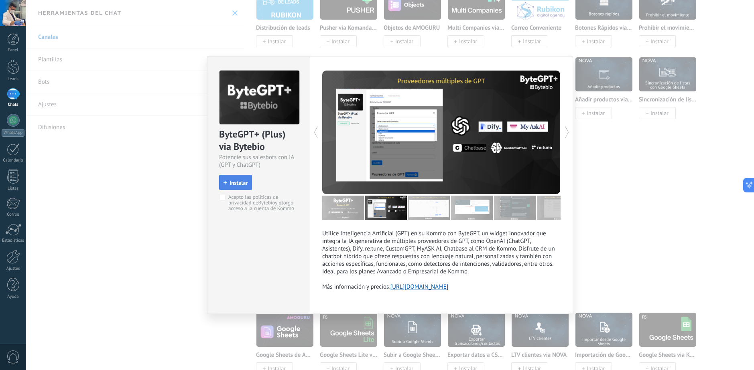
click at [237, 187] on button "Instalar" at bounding box center [235, 182] width 33 height 15
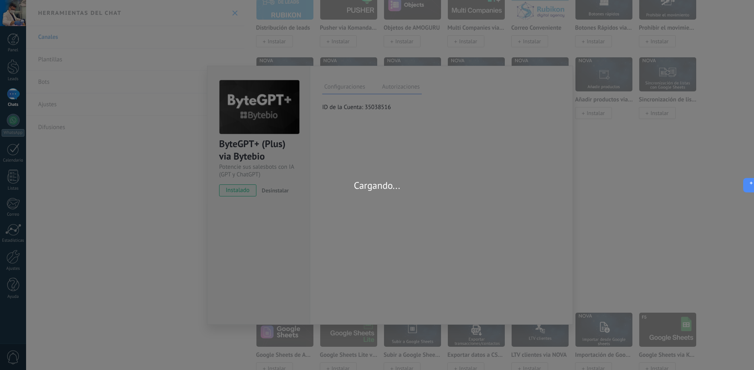
click at [414, 162] on div "Cargando..." at bounding box center [377, 185] width 754 height 370
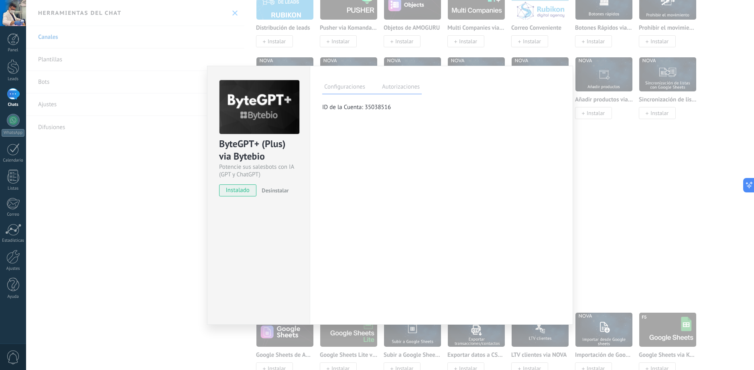
click at [388, 92] on label "Autorizaciones" at bounding box center [401, 88] width 42 height 12
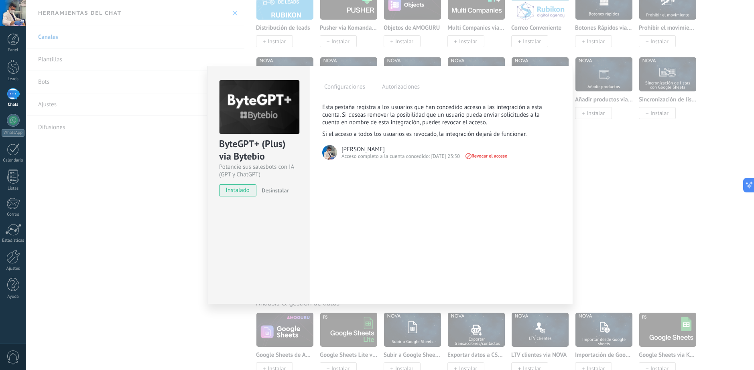
click at [347, 85] on label "Configuraciones" at bounding box center [344, 88] width 45 height 12
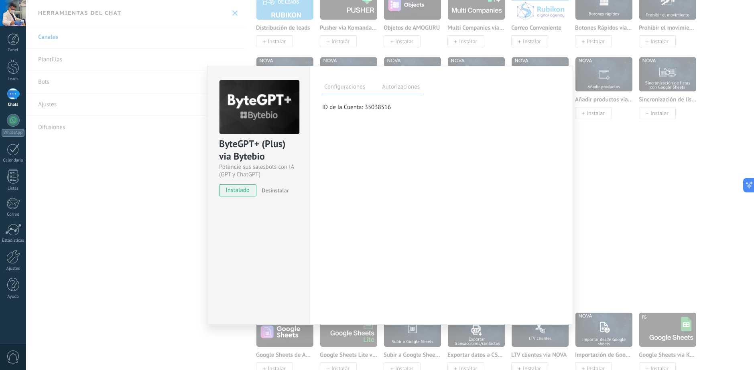
click at [603, 84] on div "ByteGPT+ (Plus) via Bytebio Potencie sus salesbots con IA (GPT y ChatGPT) insta…" at bounding box center [390, 185] width 728 height 370
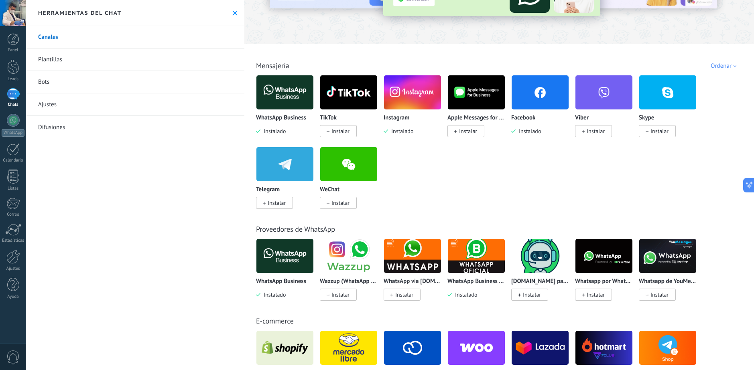
scroll to position [0, 0]
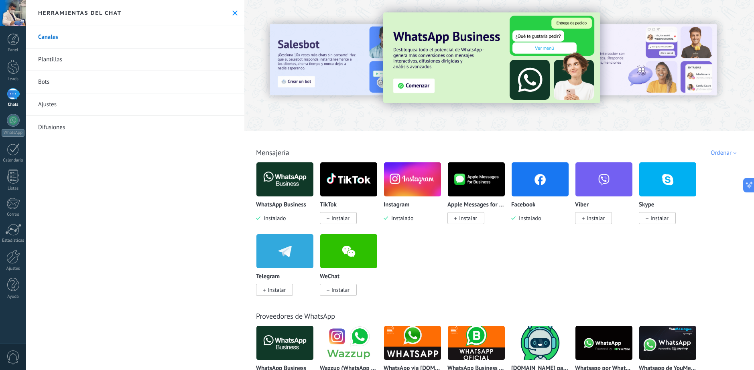
click at [119, 57] on link "Plantillas" at bounding box center [135, 60] width 218 height 22
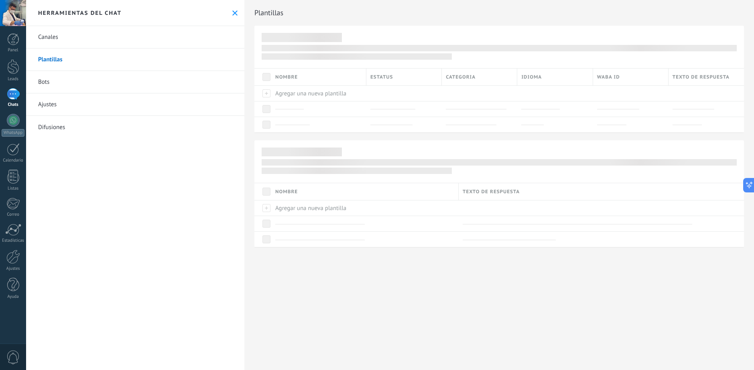
click at [12, 16] on div at bounding box center [13, 13] width 26 height 26
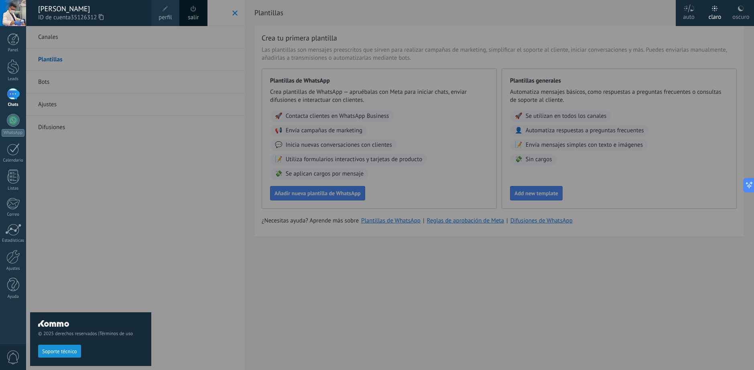
click at [740, 19] on div "oscuro" at bounding box center [740, 15] width 17 height 21
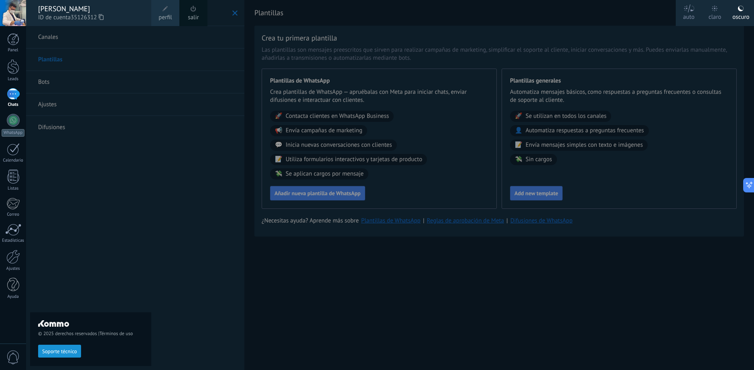
click at [447, 280] on div at bounding box center [403, 185] width 754 height 370
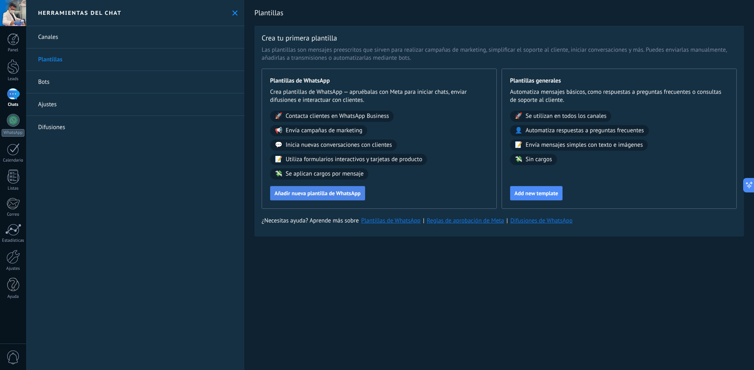
click at [356, 192] on span "Añadir nueva plantilla de WhatsApp" at bounding box center [317, 194] width 86 height 6
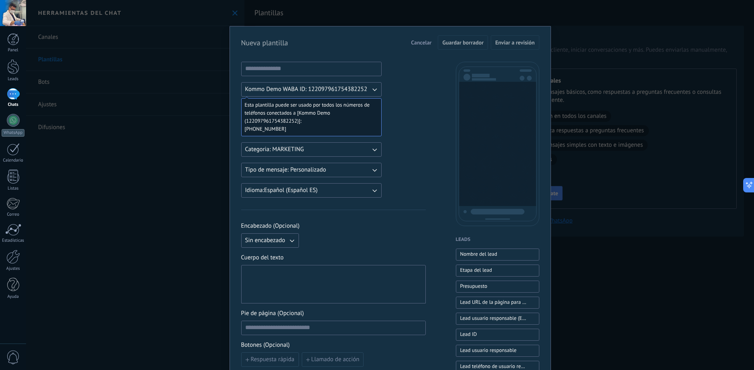
click at [574, 61] on div "Nueva plantilla Cancelar Guardar borrador Enviar a revisión Kommo Demo WABA ID:…" at bounding box center [390, 185] width 728 height 370
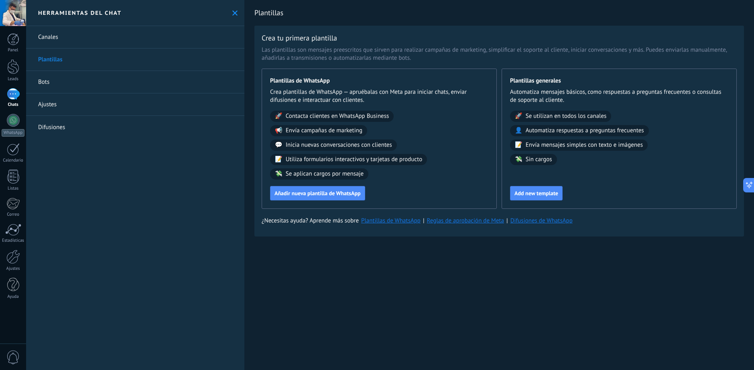
click at [48, 39] on link "Canales" at bounding box center [135, 37] width 218 height 22
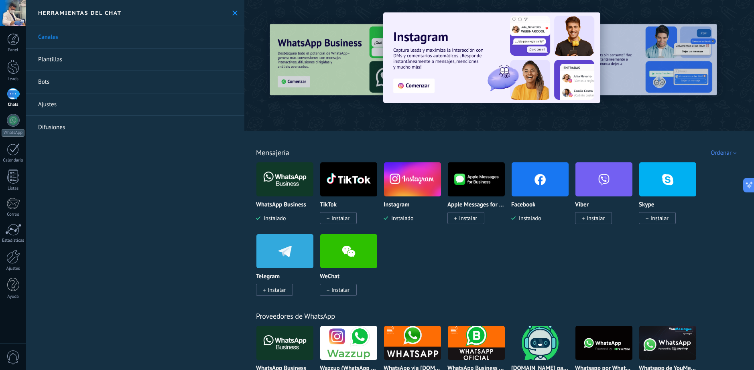
click at [47, 81] on link "Bots" at bounding box center [135, 82] width 218 height 22
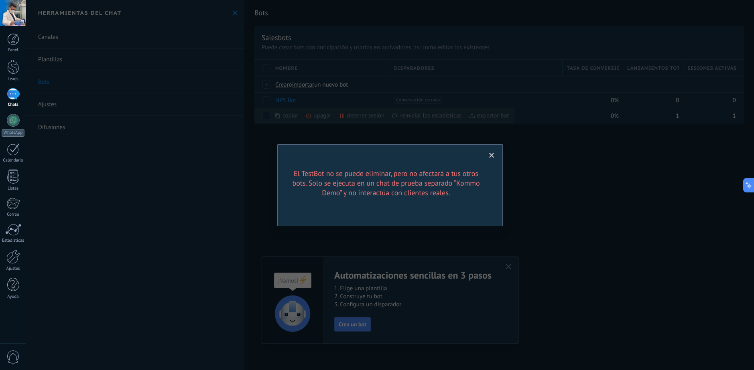
click at [266, 99] on div "El TestBot no se puede eliminar, pero no afectará a tus otros bots. Solo se eje…" at bounding box center [390, 185] width 728 height 370
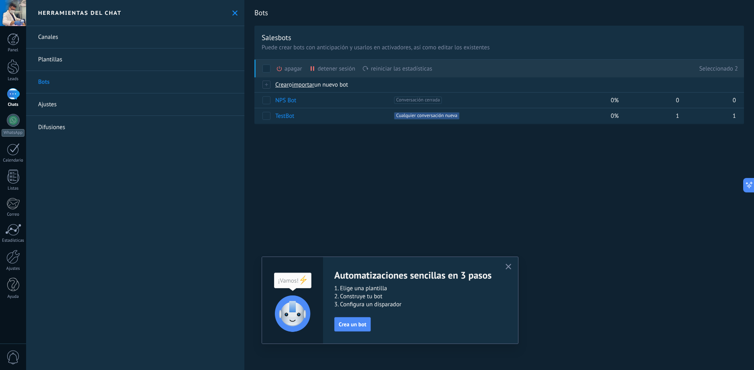
click at [324, 69] on div "detener sesión màs" at bounding box center [345, 69] width 73 height 18
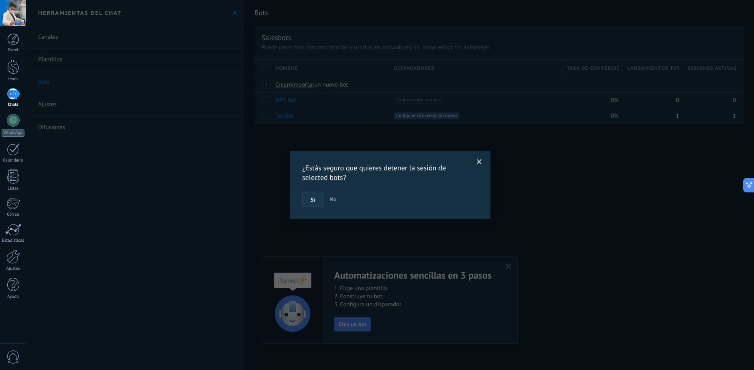
click at [305, 201] on button "Si" at bounding box center [312, 199] width 21 height 15
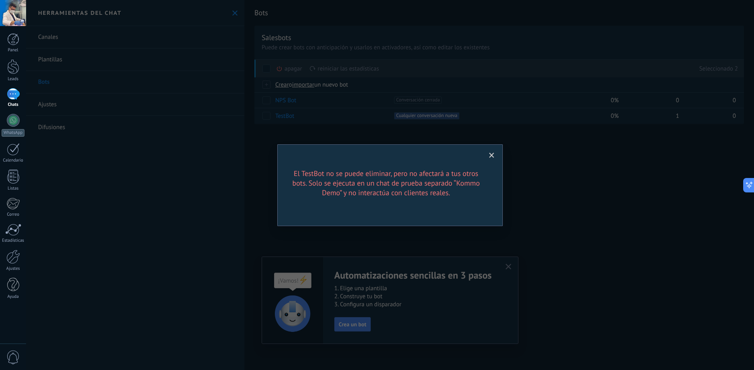
click at [493, 154] on span at bounding box center [491, 156] width 5 height 6
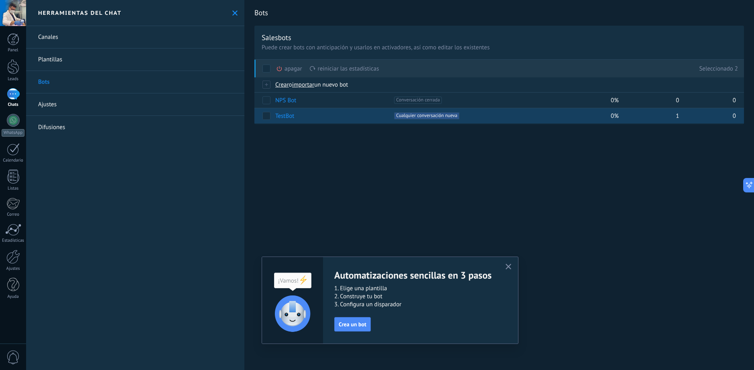
click at [350, 118] on div "TestBot" at bounding box center [328, 115] width 115 height 15
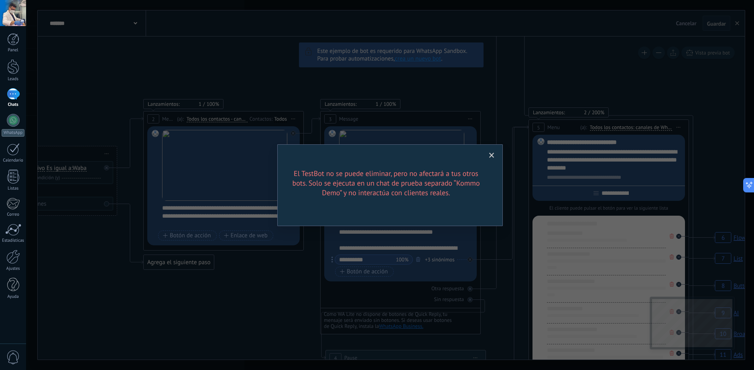
click at [477, 191] on h2 "El TestBot no se puede eliminar, pero no afectará a tus otros bots. Solo se eje…" at bounding box center [386, 183] width 193 height 29
click at [502, 194] on div "El TestBot no se puede eliminar, pero no afectará a tus otros bots. Solo se eje…" at bounding box center [389, 185] width 225 height 82
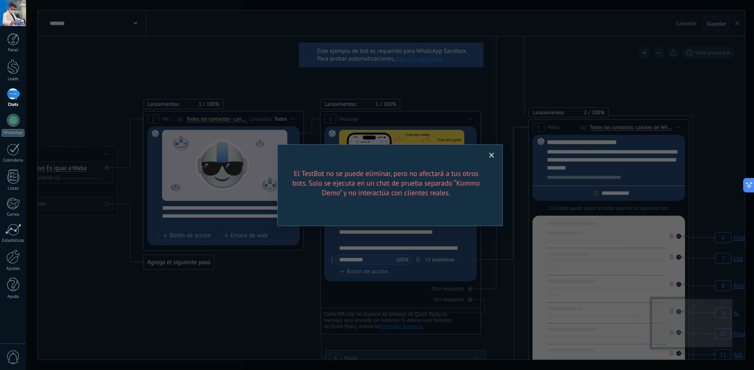
click at [491, 160] on span at bounding box center [491, 156] width 13 height 14
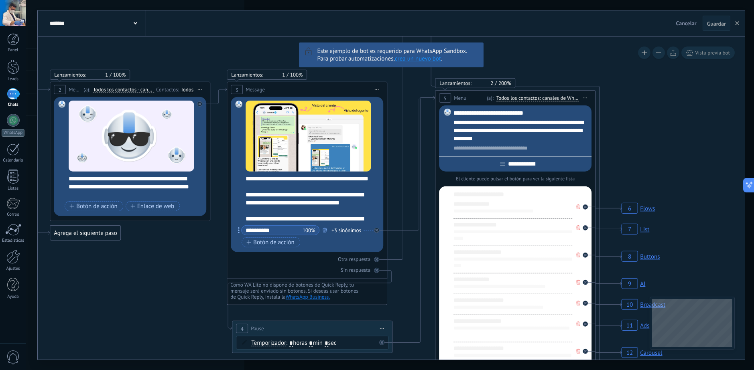
click at [425, 59] on link "crea un nuevo bot" at bounding box center [418, 59] width 46 height 8
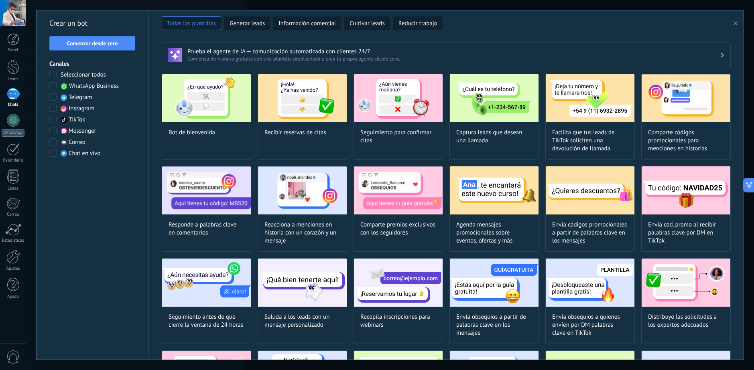
click at [84, 88] on span "WhatsApp Business" at bounding box center [94, 86] width 50 height 8
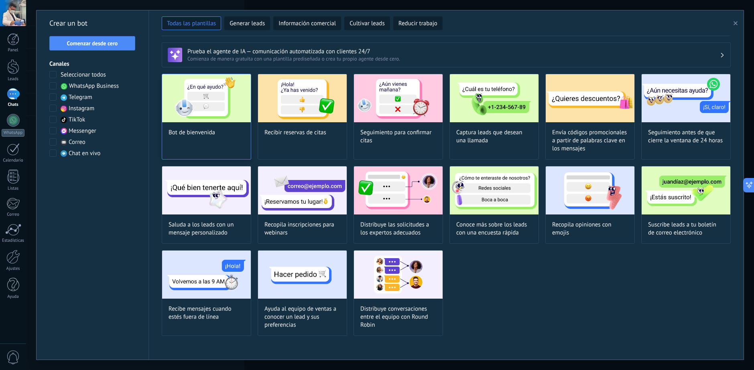
click at [227, 114] on img at bounding box center [206, 98] width 89 height 48
type input "**********"
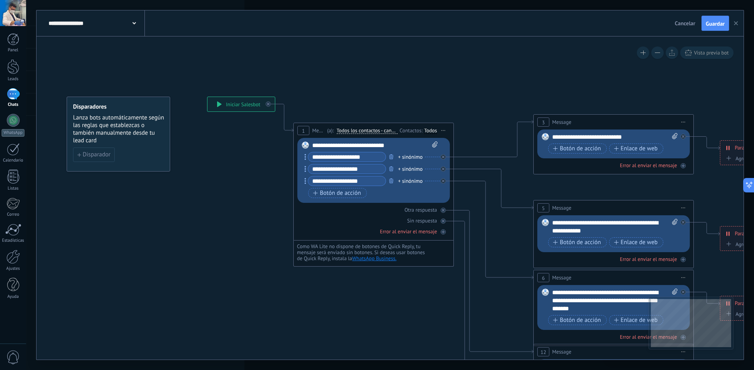
click at [738, 25] on button "button" at bounding box center [736, 23] width 12 height 15
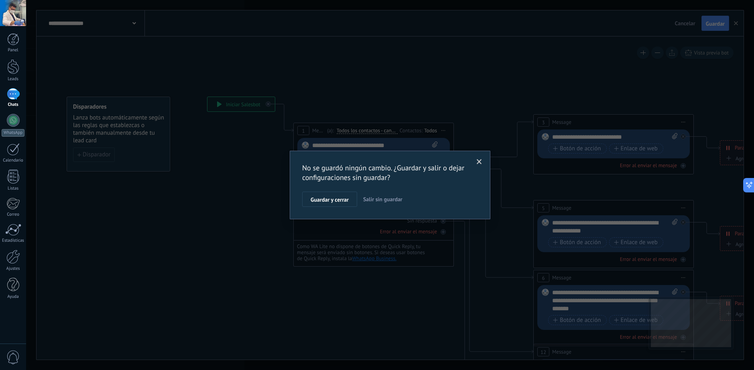
click at [377, 202] on span "Salir sin guardar" at bounding box center [382, 199] width 39 height 7
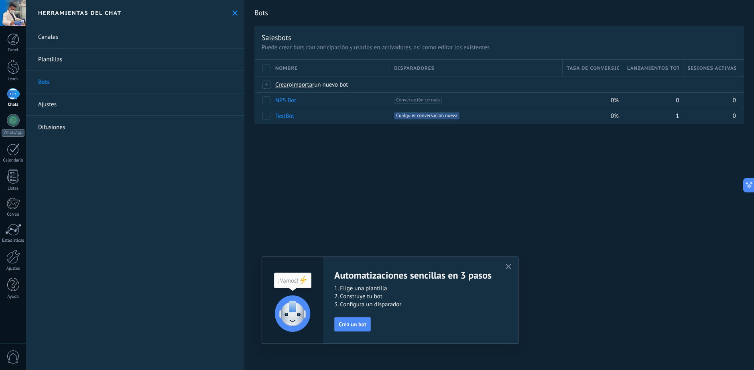
click at [442, 158] on div "Bots Salesbots Puede crear bots con anticipación y usarlos en activadores, así …" at bounding box center [498, 185] width 509 height 370
click at [510, 271] on button "button" at bounding box center [508, 267] width 10 height 11
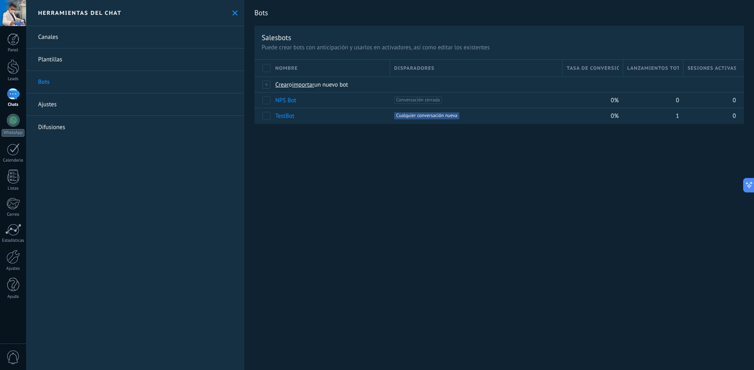
click at [395, 157] on div "Bots Salesbots Puede crear bots con anticipación y usarlos en activadores, así …" at bounding box center [498, 185] width 509 height 370
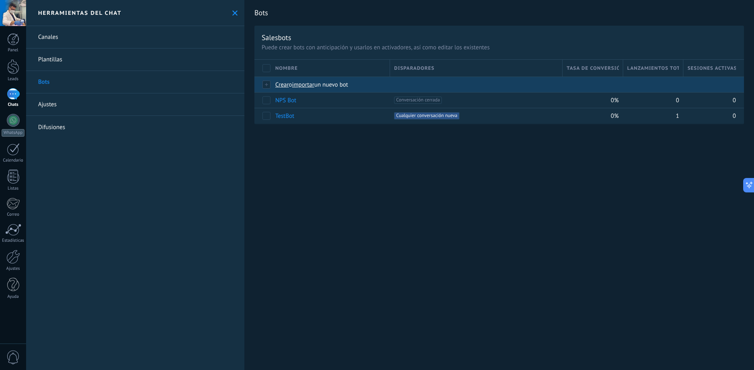
click at [278, 84] on span "Crear" at bounding box center [282, 85] width 14 height 8
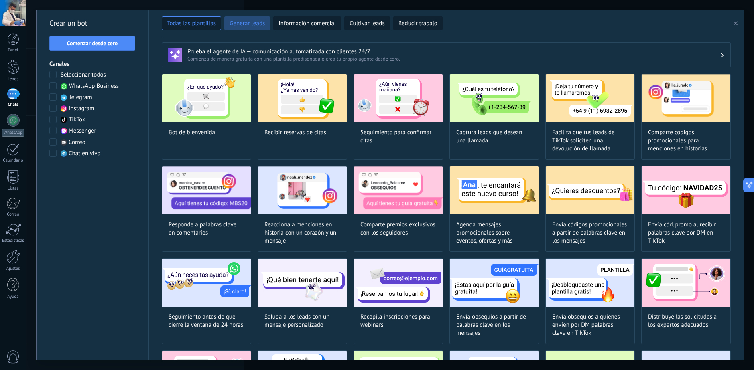
click at [264, 28] on button "Generar leads" at bounding box center [247, 23] width 46 height 14
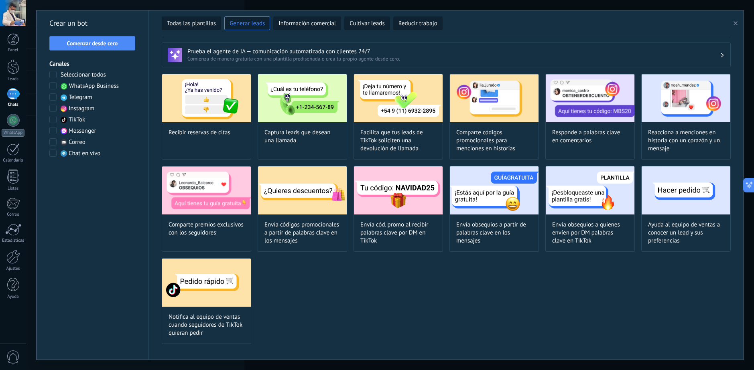
click at [522, 292] on div "Recibir reservas de citas Captura leads que desean una llamada Facilita que tus…" at bounding box center [446, 209] width 569 height 270
click at [739, 26] on button "button" at bounding box center [736, 23] width 13 height 10
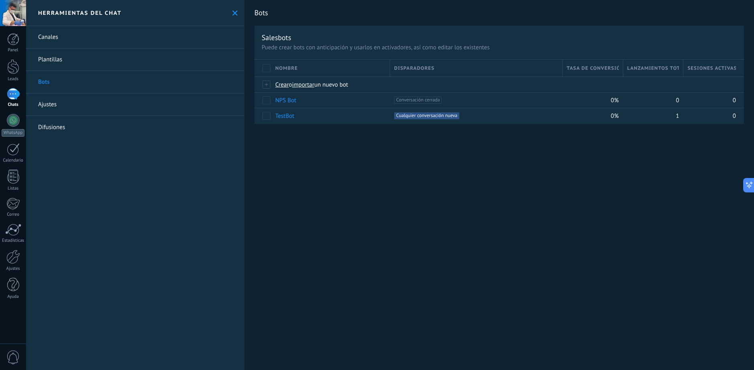
click at [444, 234] on div "Bots Salesbots Puede crear bots con anticipación y usarlos en activadores, así …" at bounding box center [498, 185] width 509 height 370
click at [60, 58] on link "Plantillas" at bounding box center [135, 60] width 218 height 22
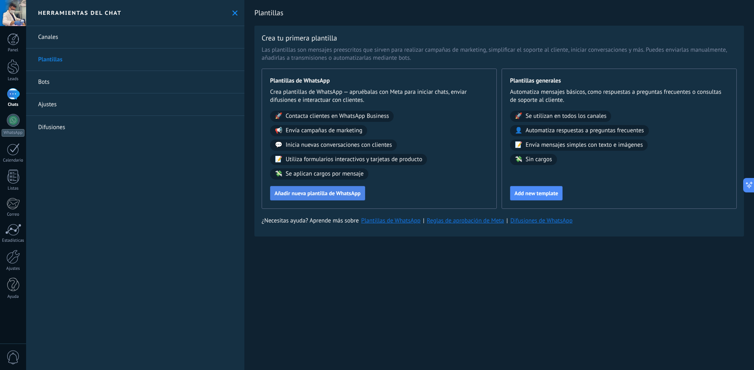
click at [347, 188] on button "Añadir nueva plantilla de WhatsApp" at bounding box center [317, 193] width 95 height 14
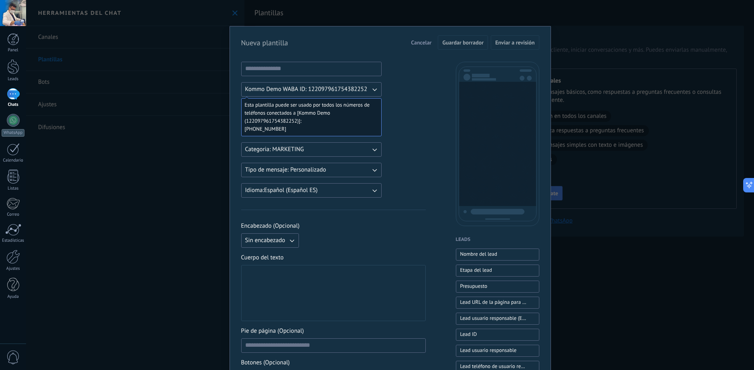
click at [630, 261] on div "Nueva plantilla Cancelar Guardar borrador Enviar a revisión Kommo Demo WABA ID:…" at bounding box center [390, 185] width 728 height 370
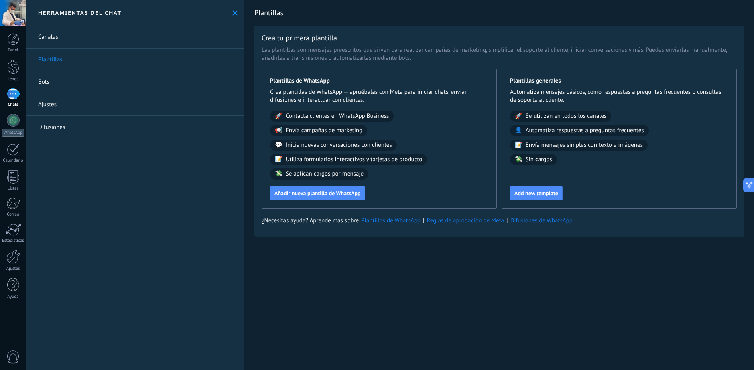
click at [228, 10] on div "Herramientas del chat" at bounding box center [135, 13] width 218 height 26
click at [232, 12] on use at bounding box center [234, 12] width 5 height 5
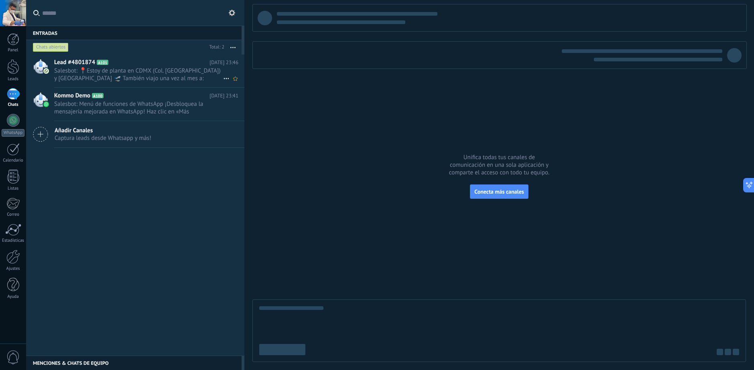
click at [139, 79] on span "Salesbot: 📍Estoy de planta en CDMX (Col. [GEOGRAPHIC_DATA]) y [GEOGRAPHIC_DATA]…" at bounding box center [138, 74] width 169 height 15
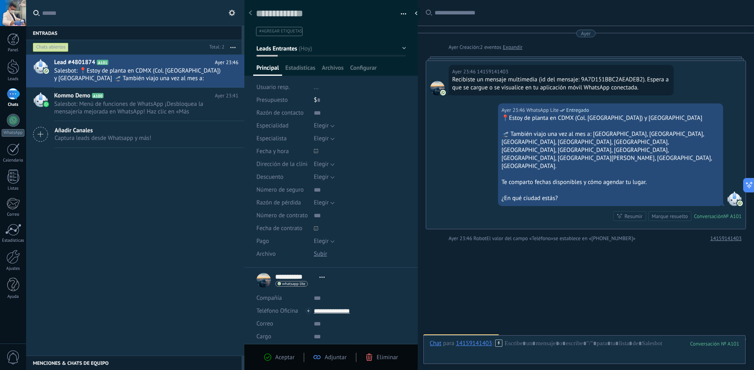
scroll to position [55, 0]
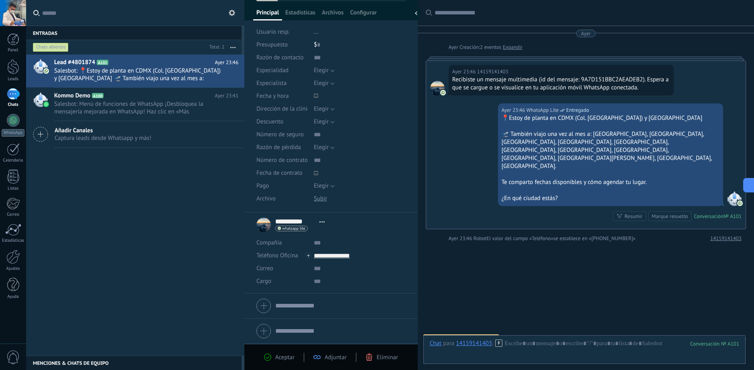
click at [232, 15] on use at bounding box center [232, 13] width 6 height 6
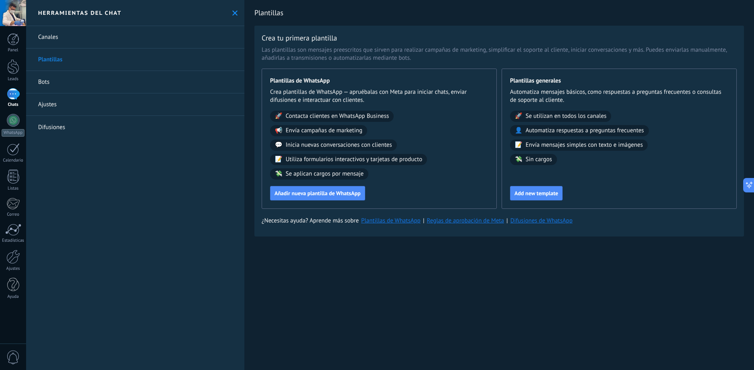
click at [453, 343] on div "Plantillas Crea tu primera plantilla Las plantillas son mensajes preescritos qu…" at bounding box center [498, 185] width 509 height 370
click at [54, 42] on link "Canales" at bounding box center [135, 37] width 218 height 22
